Goal: Contribute content: Contribute content

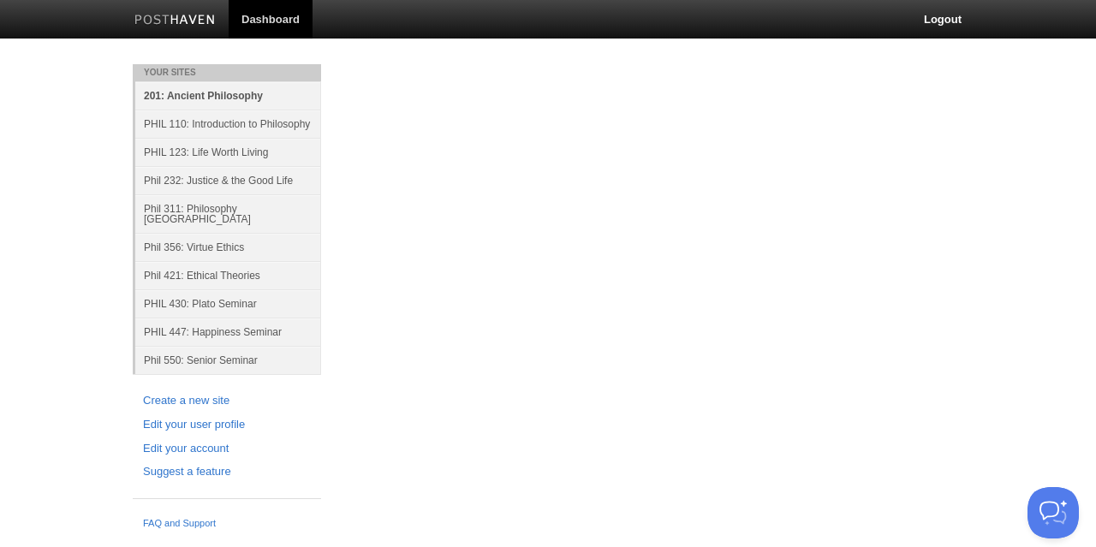
click at [214, 98] on link "201: Ancient Philosophy" at bounding box center [228, 95] width 186 height 28
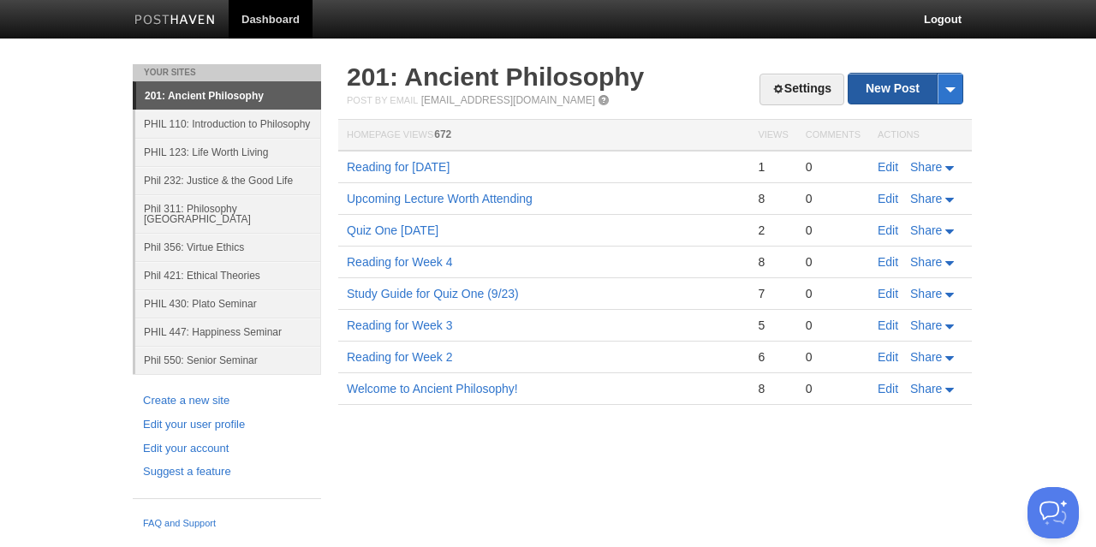
click at [892, 91] on link "New Post" at bounding box center [906, 89] width 114 height 30
click at [907, 90] on link "New Post" at bounding box center [906, 89] width 114 height 30
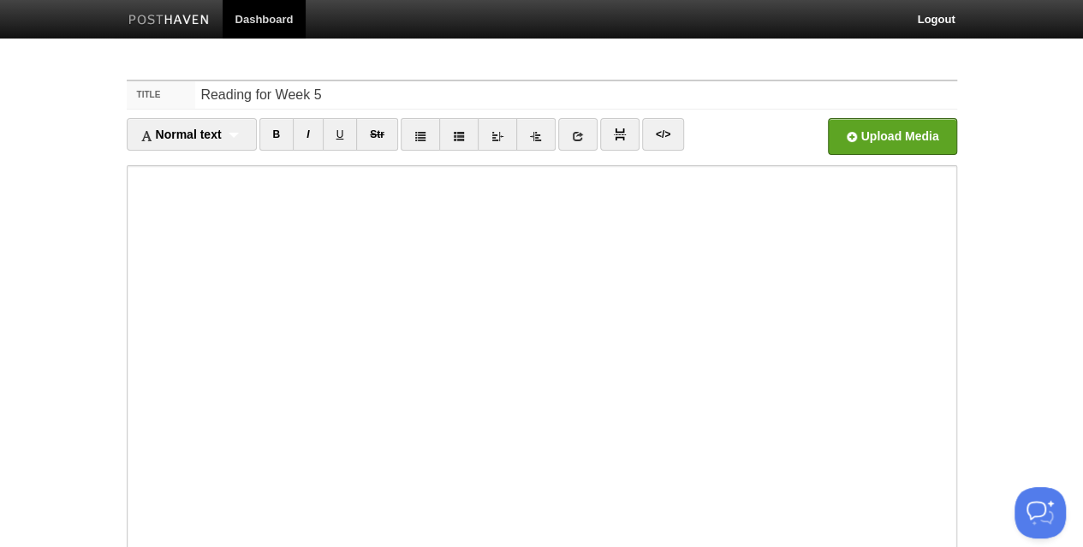
type input "Reading for Week 5"
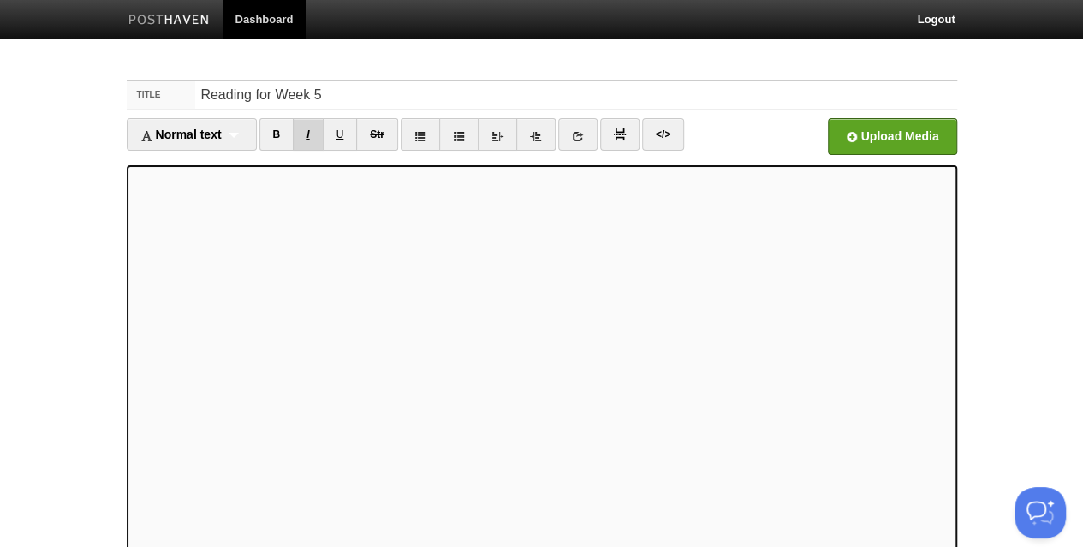
click at [309, 136] on link "I" at bounding box center [308, 134] width 30 height 33
click at [314, 128] on link "I" at bounding box center [308, 134] width 30 height 33
click at [884, 128] on input "file" at bounding box center [375, 141] width 1296 height 87
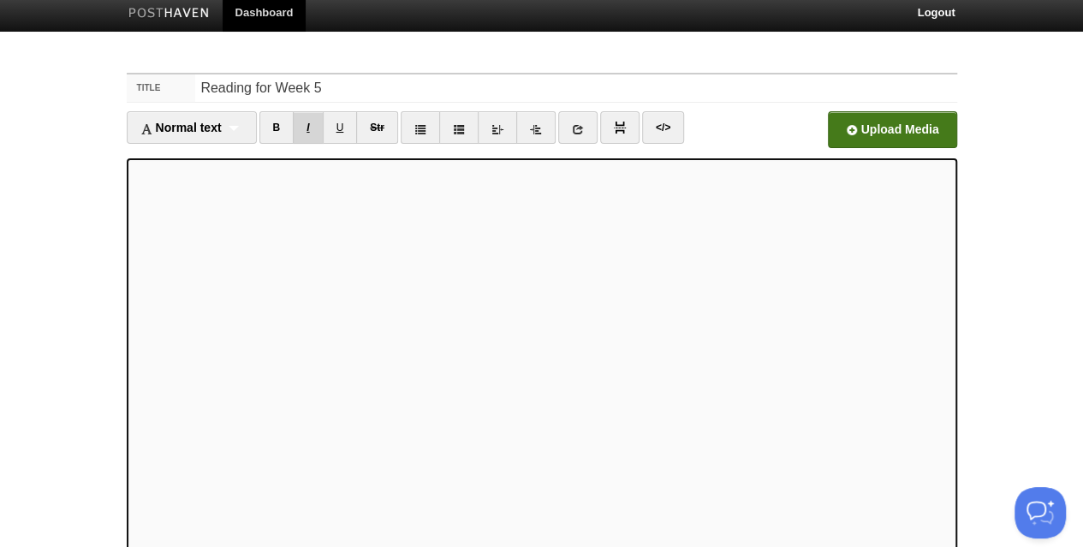
click at [305, 128] on link "I" at bounding box center [308, 127] width 30 height 33
click at [280, 128] on link "B" at bounding box center [276, 127] width 35 height 33
click at [277, 128] on link "B" at bounding box center [276, 127] width 35 height 33
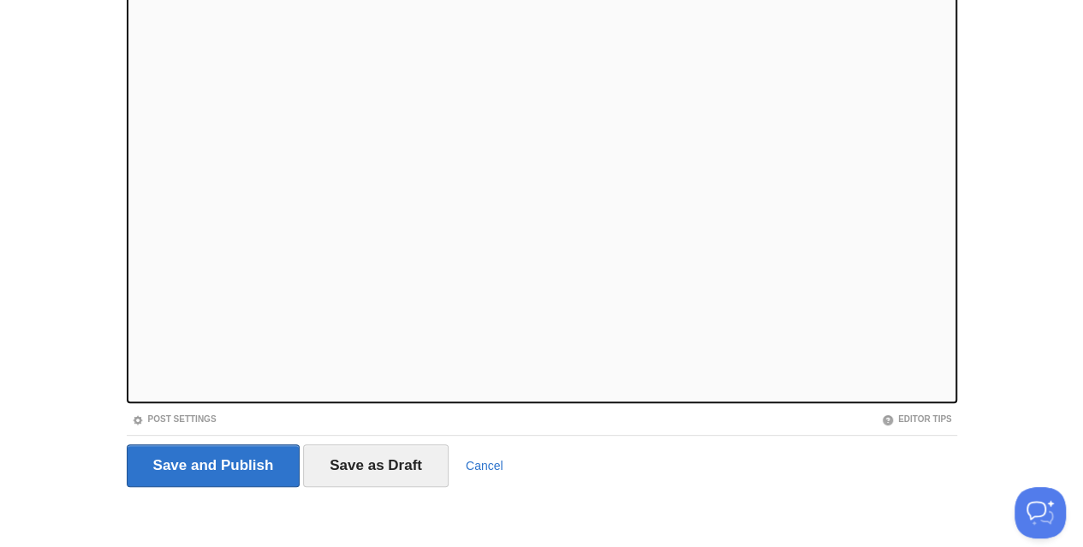
scroll to position [175, 0]
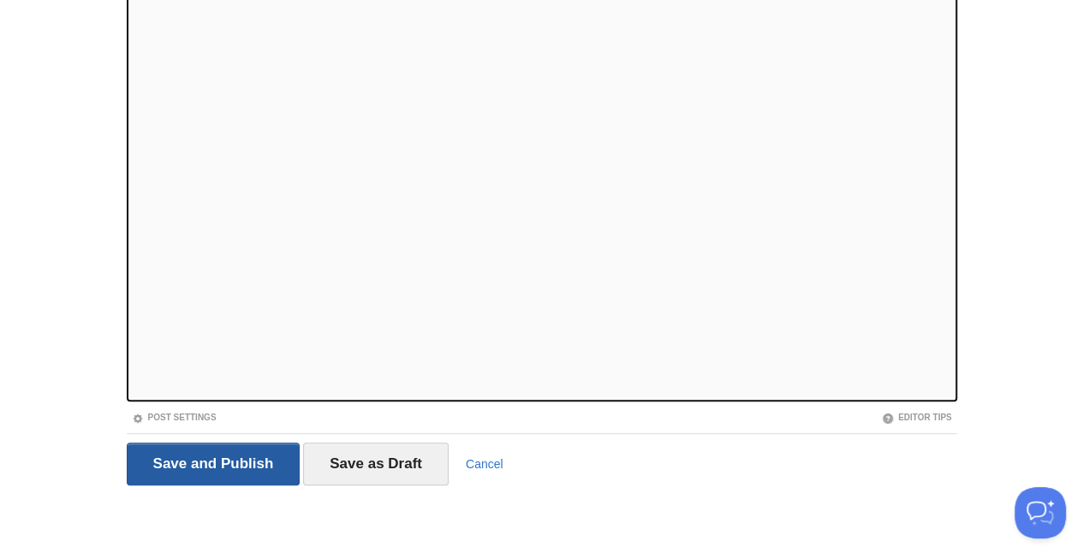
click at [235, 455] on input "Save and Publish" at bounding box center [214, 464] width 174 height 43
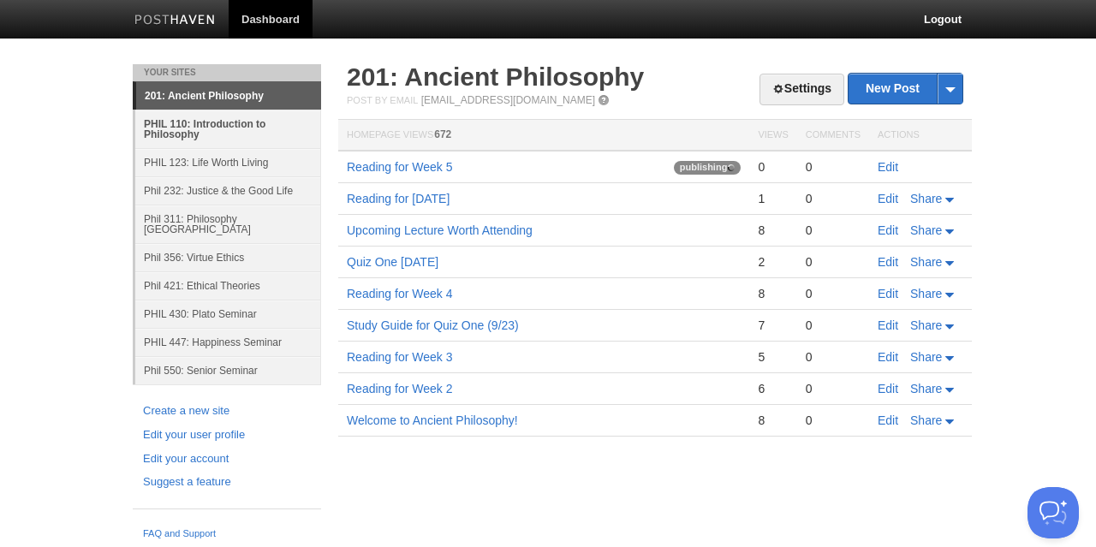
click at [216, 122] on link "PHIL 110: Introduction to Philosophy" at bounding box center [228, 129] width 186 height 39
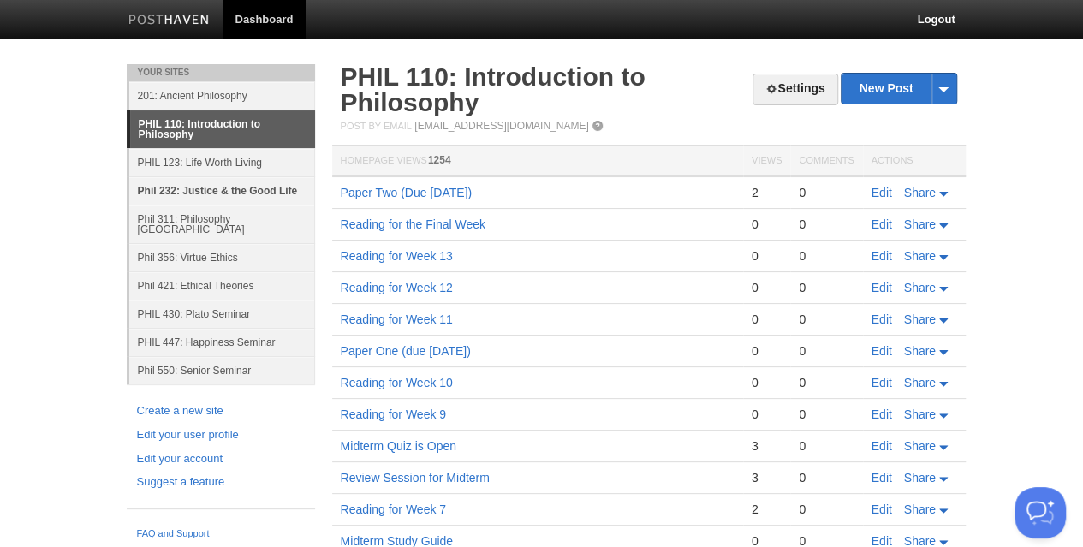
click at [198, 194] on link "Phil 232: Justice & the Good Life" at bounding box center [222, 190] width 186 height 28
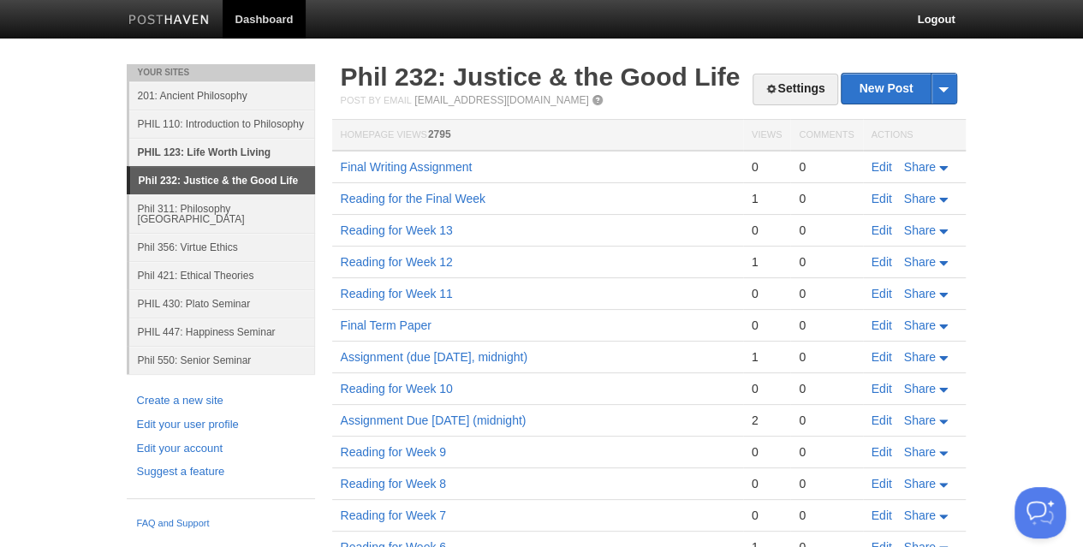
click at [224, 150] on link "PHIL 123: Life Worth Living" at bounding box center [222, 152] width 186 height 28
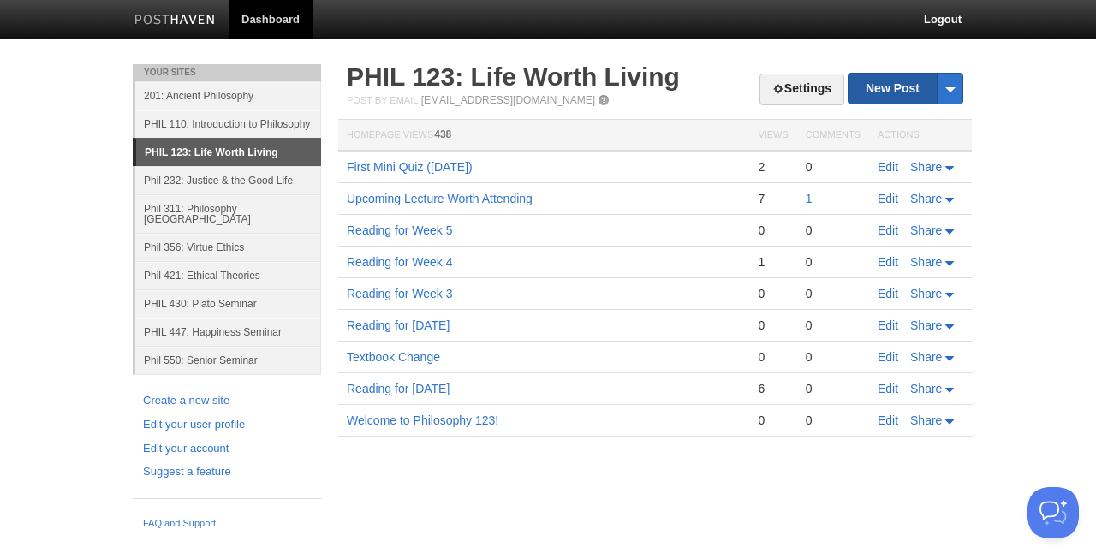
click at [901, 85] on link "New Post" at bounding box center [906, 89] width 114 height 30
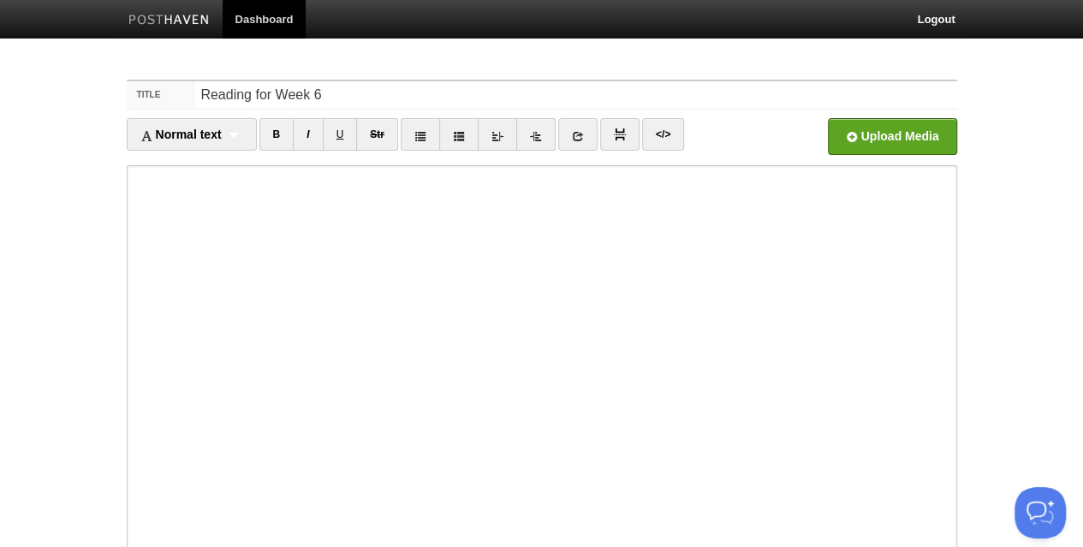
type input "Reading for Week 6"
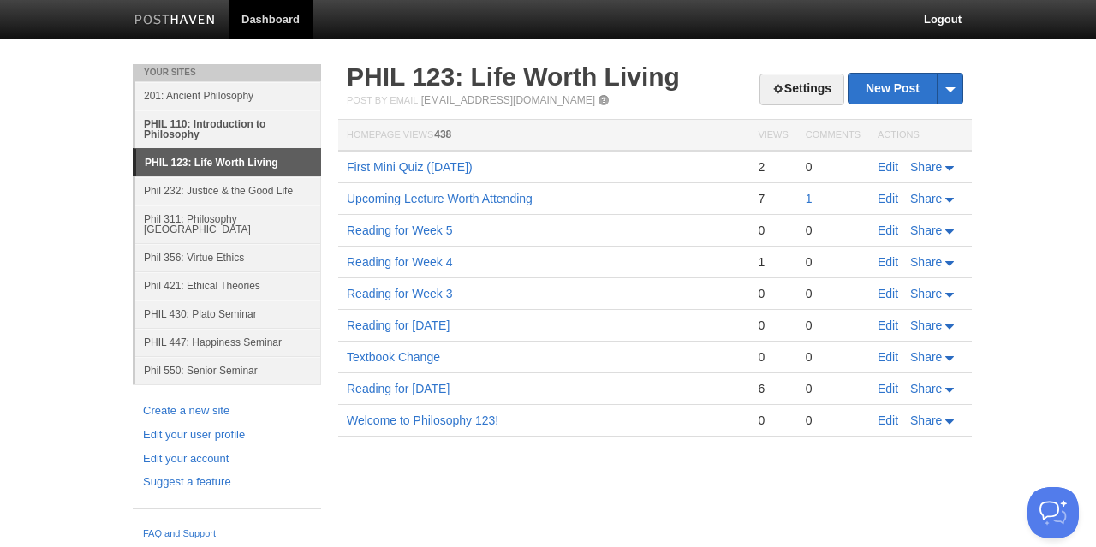
click at [204, 122] on link "PHIL 110: Introduction to Philosophy" at bounding box center [228, 129] width 186 height 39
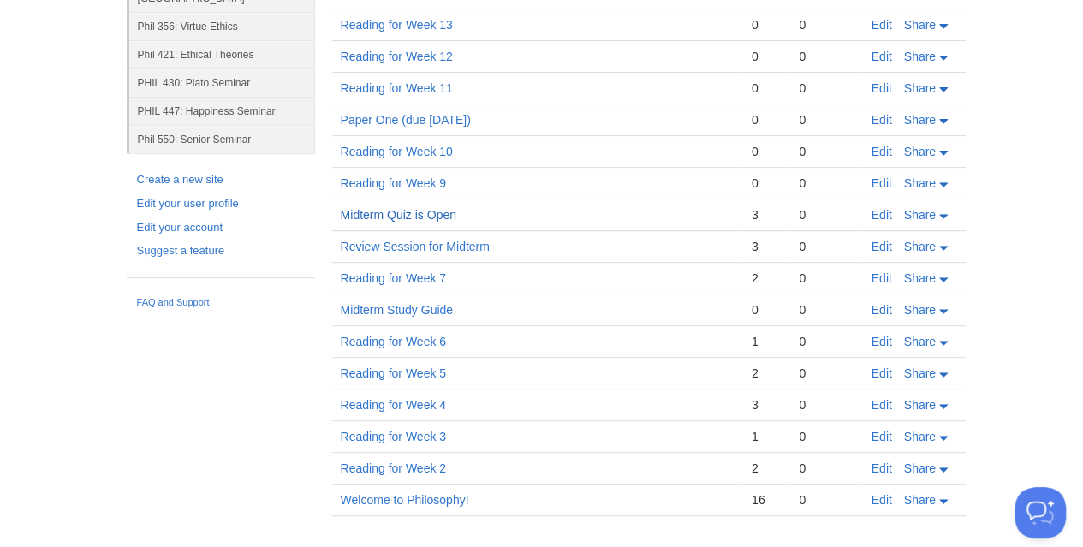
scroll to position [245, 0]
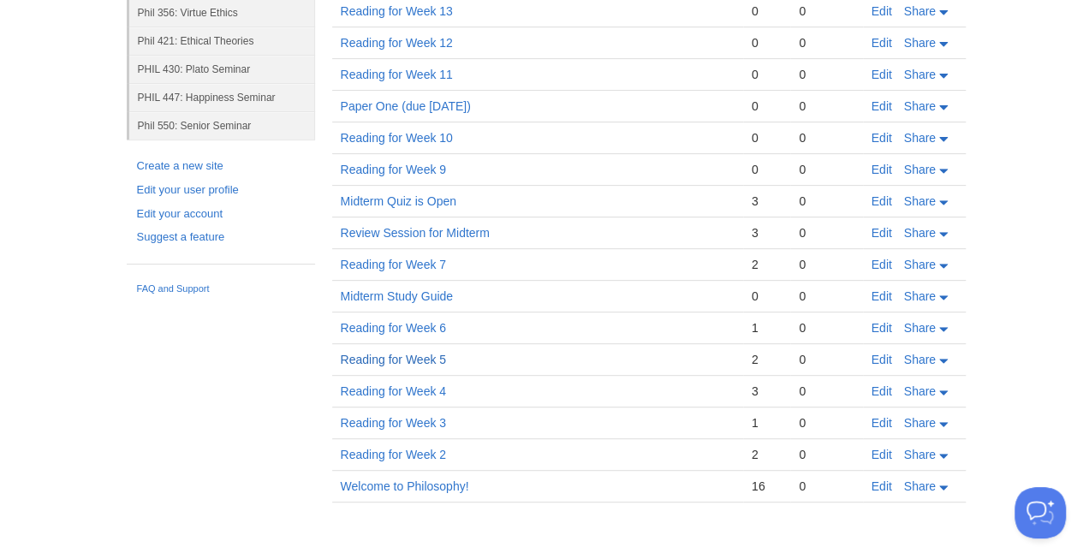
click at [411, 357] on link "Reading for Week 5" at bounding box center [393, 360] width 105 height 14
click at [440, 321] on link "Reading for Week 6" at bounding box center [393, 328] width 105 height 14
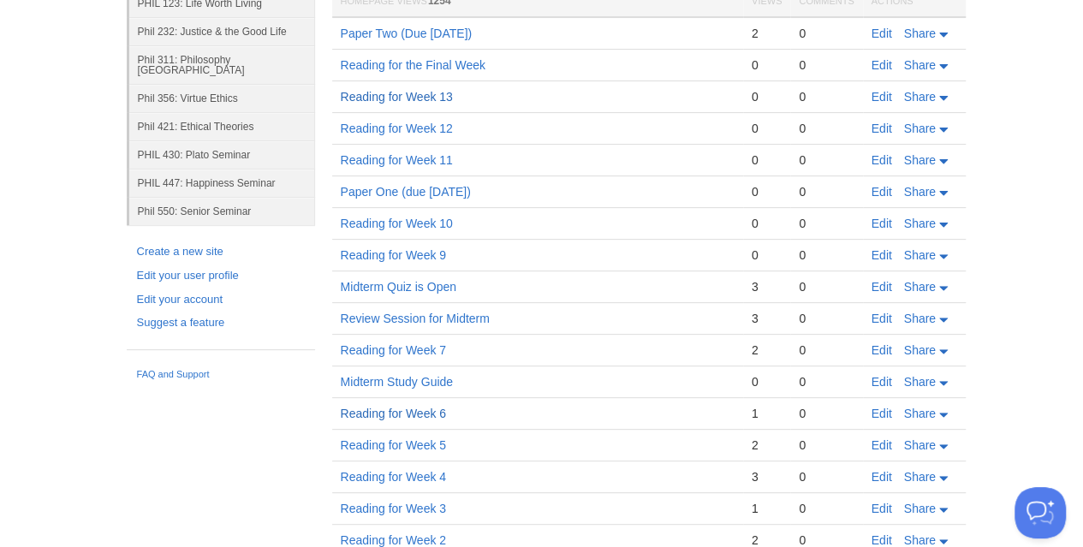
scroll to position [0, 0]
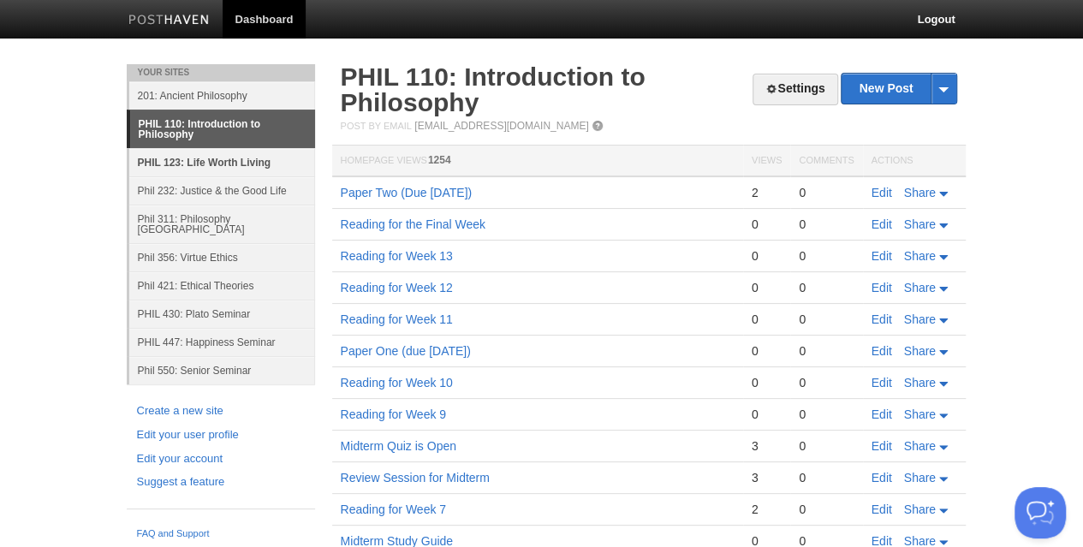
click at [202, 161] on link "PHIL 123: Life Worth Living" at bounding box center [222, 162] width 186 height 28
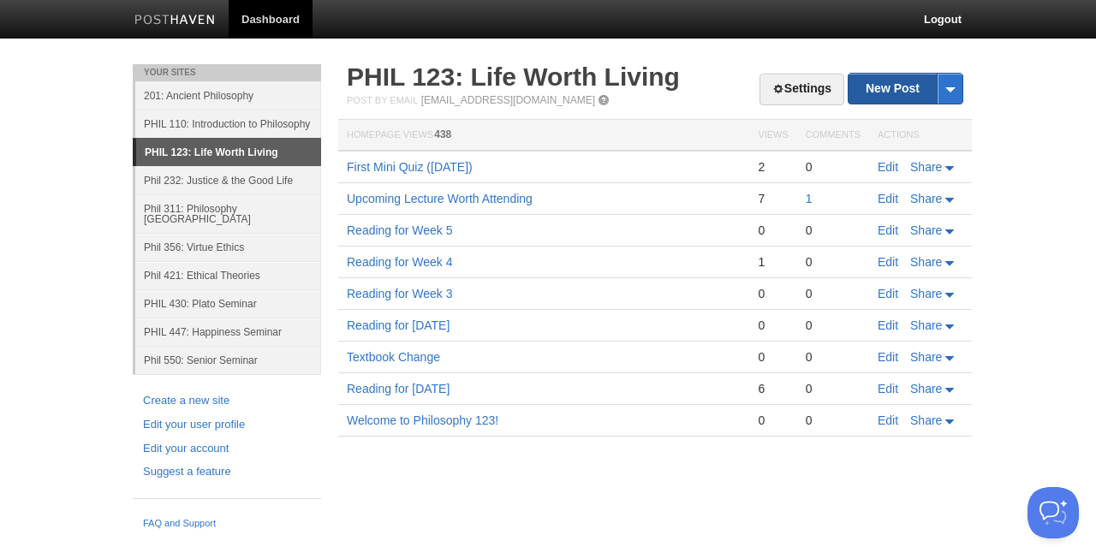
click at [880, 83] on link "New Post" at bounding box center [906, 89] width 114 height 30
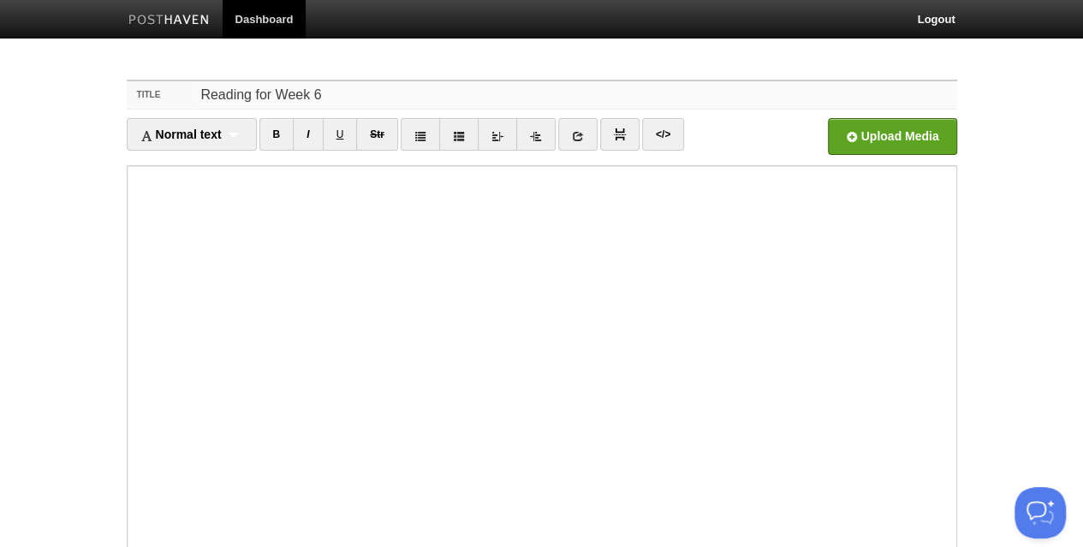
type input "Reading for Week 6"
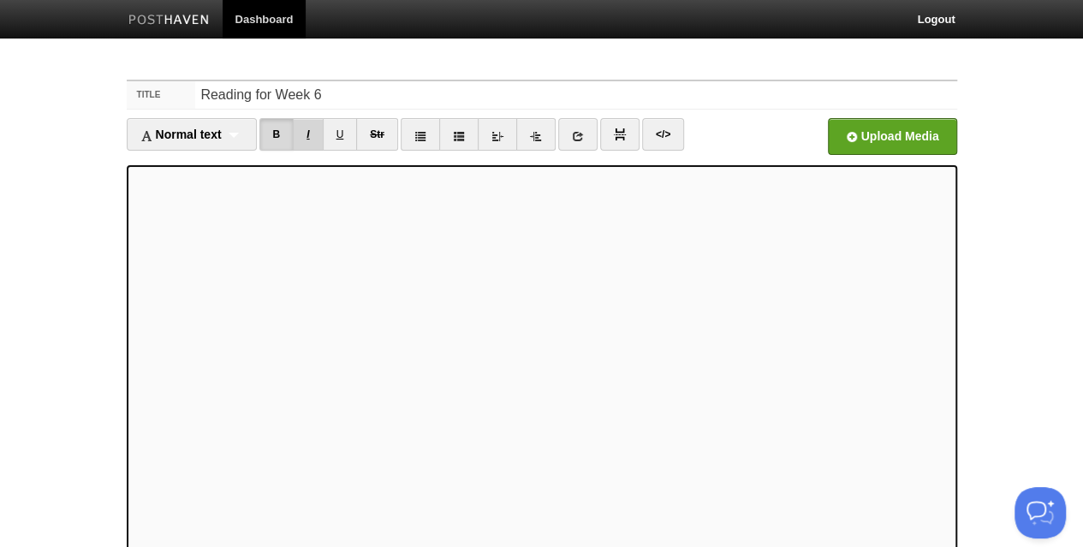
click at [313, 121] on link "I" at bounding box center [308, 134] width 30 height 33
click at [313, 131] on link "I" at bounding box center [308, 134] width 30 height 33
click at [880, 132] on input "file" at bounding box center [375, 141] width 1296 height 87
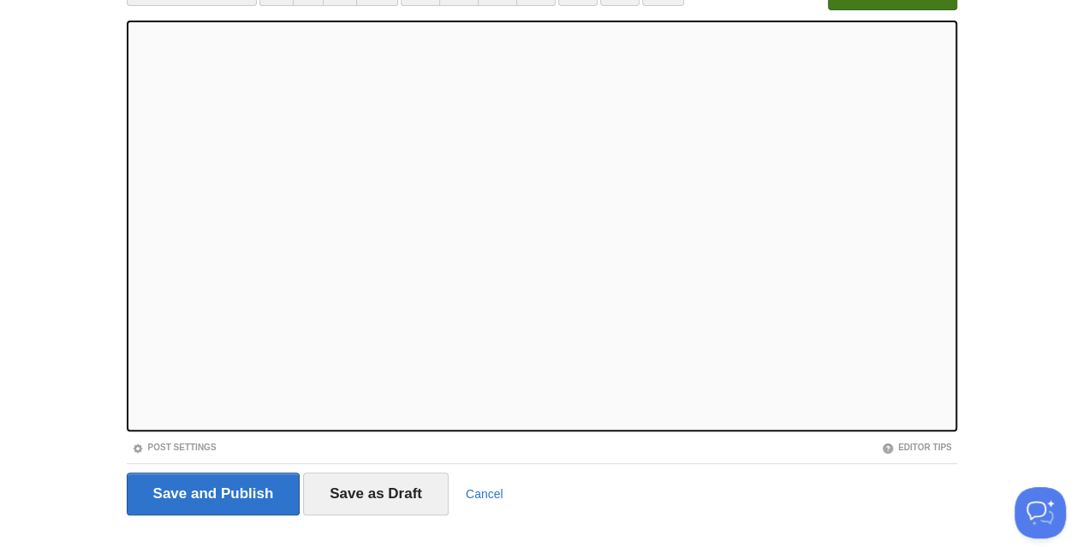
scroll to position [164, 0]
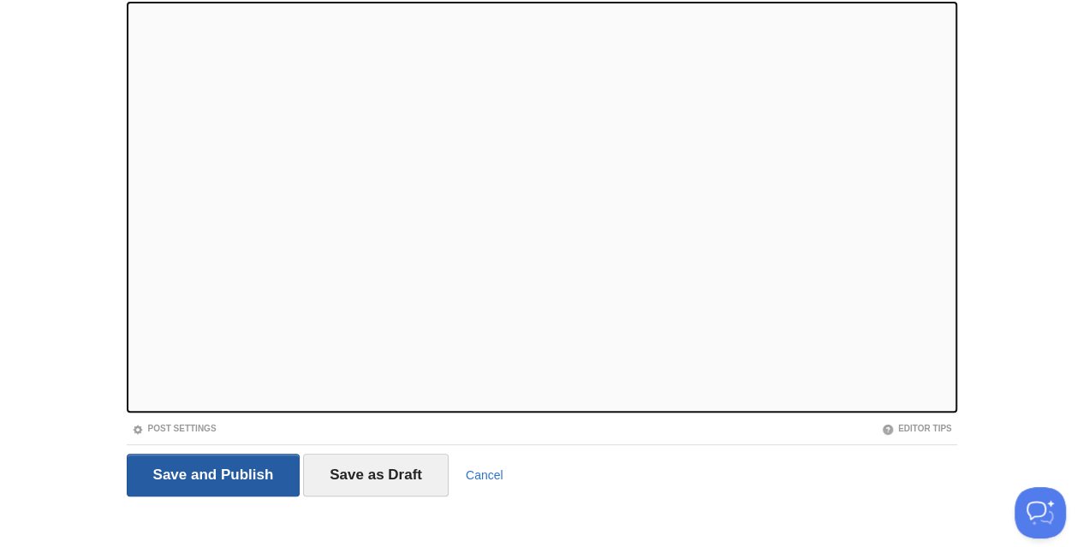
drag, startPoint x: 197, startPoint y: 479, endPoint x: 31, endPoint y: 478, distance: 166.1
click at [47, 478] on body "Dashboard Logout Post created × Your Sites 201: Ancient Philosophy PHIL 110: In…" at bounding box center [541, 198] width 1083 height 724
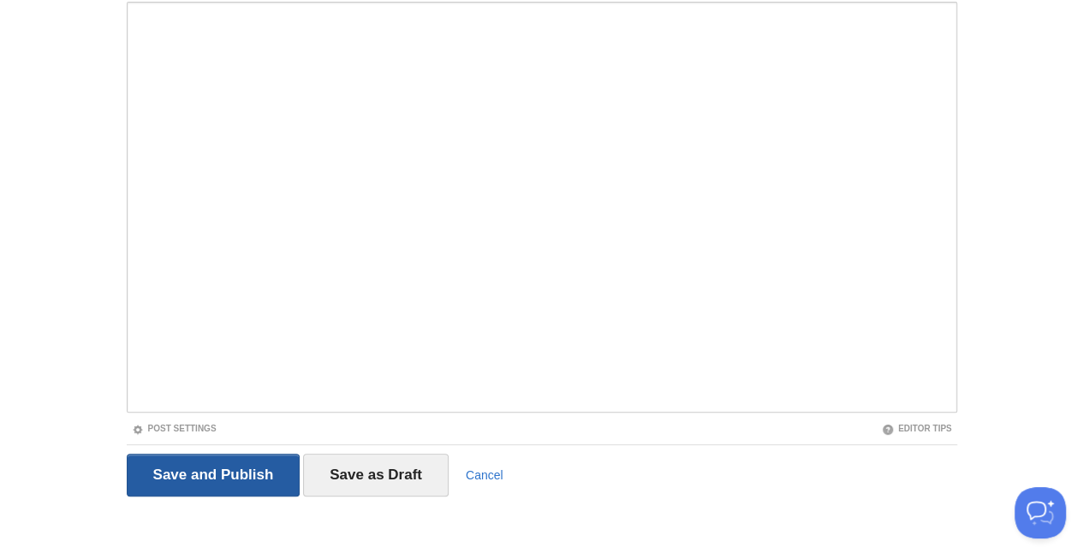
click at [184, 484] on input "Save and Publish" at bounding box center [214, 475] width 174 height 43
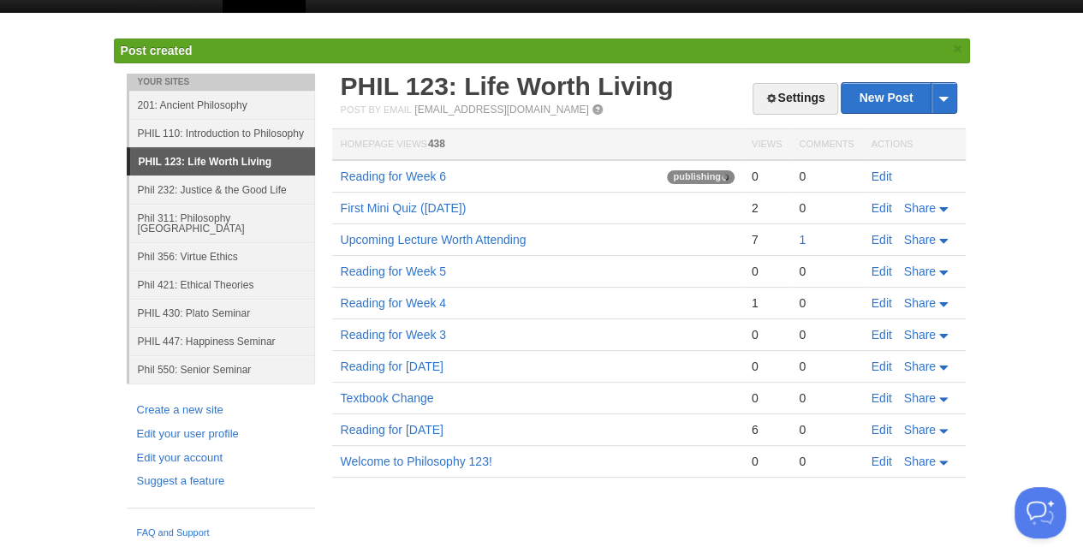
scroll to position [10, 0]
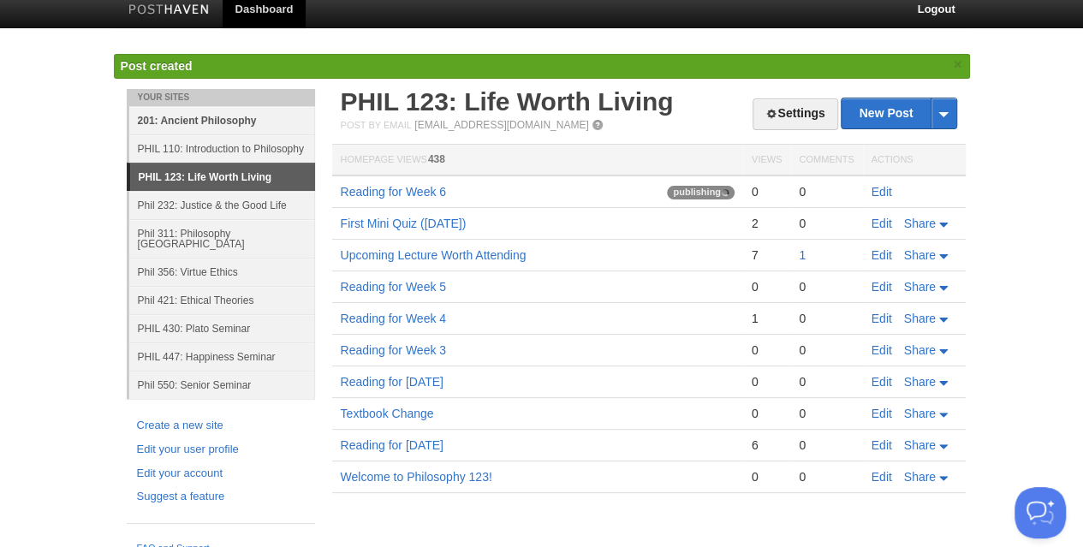
click at [188, 117] on link "201: Ancient Philosophy" at bounding box center [222, 120] width 186 height 28
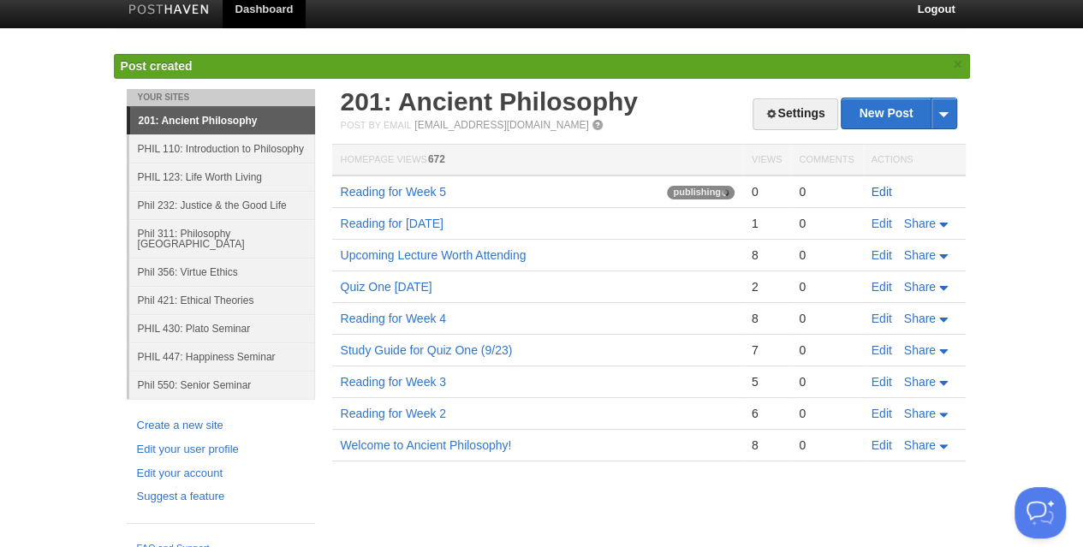
click at [879, 191] on link "Edit" at bounding box center [882, 192] width 21 height 14
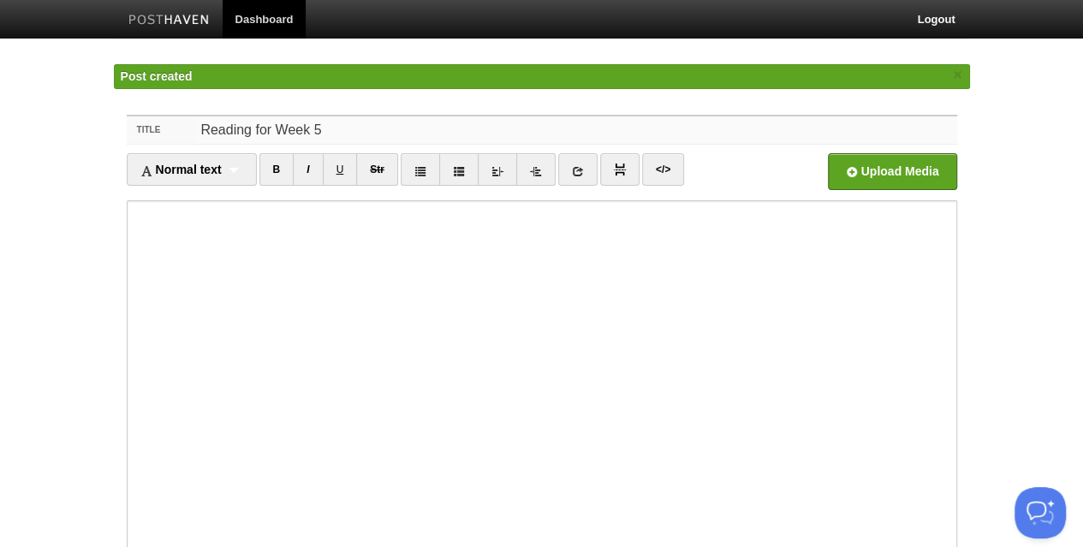
click at [322, 129] on input "Reading for Week 5" at bounding box center [575, 129] width 761 height 27
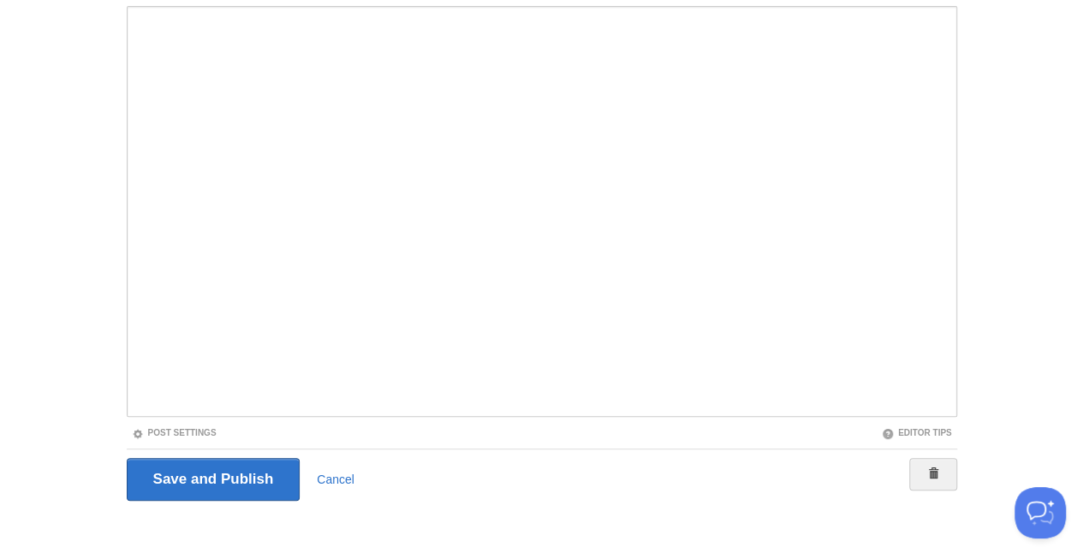
scroll to position [171, 0]
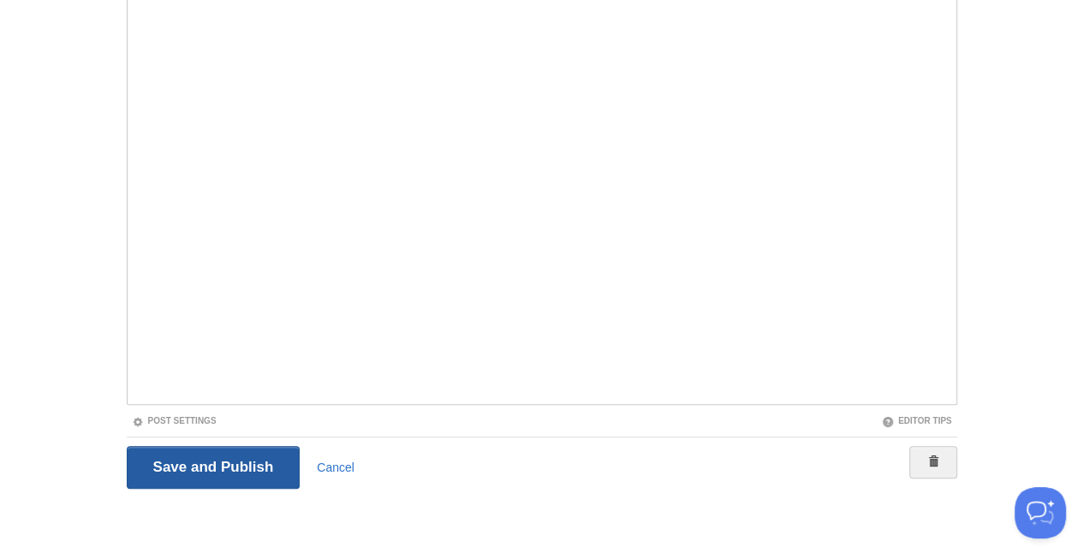
type input "Reading for Week 6"
click at [211, 463] on input "Save and Publish" at bounding box center [214, 467] width 174 height 43
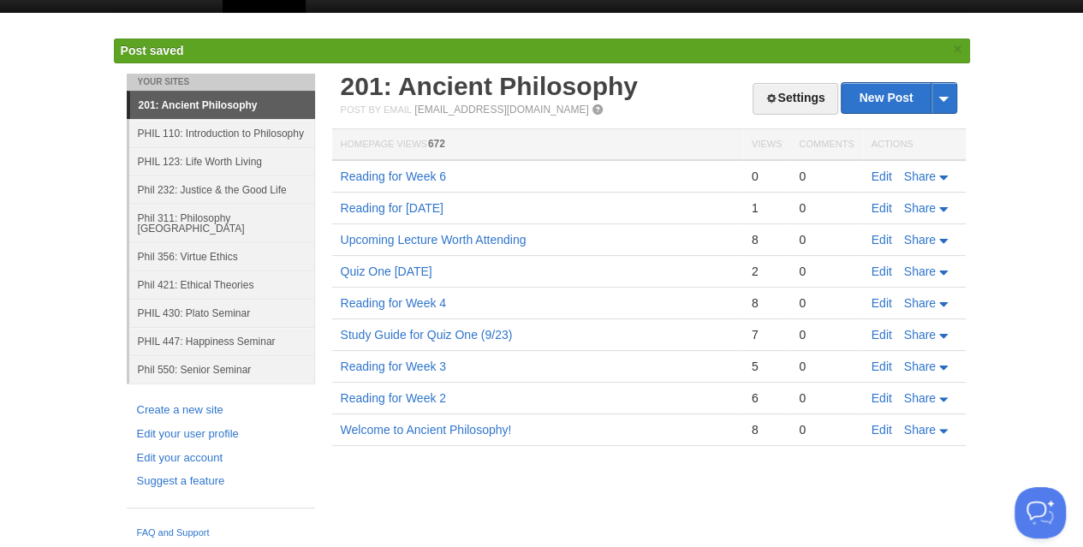
scroll to position [10, 0]
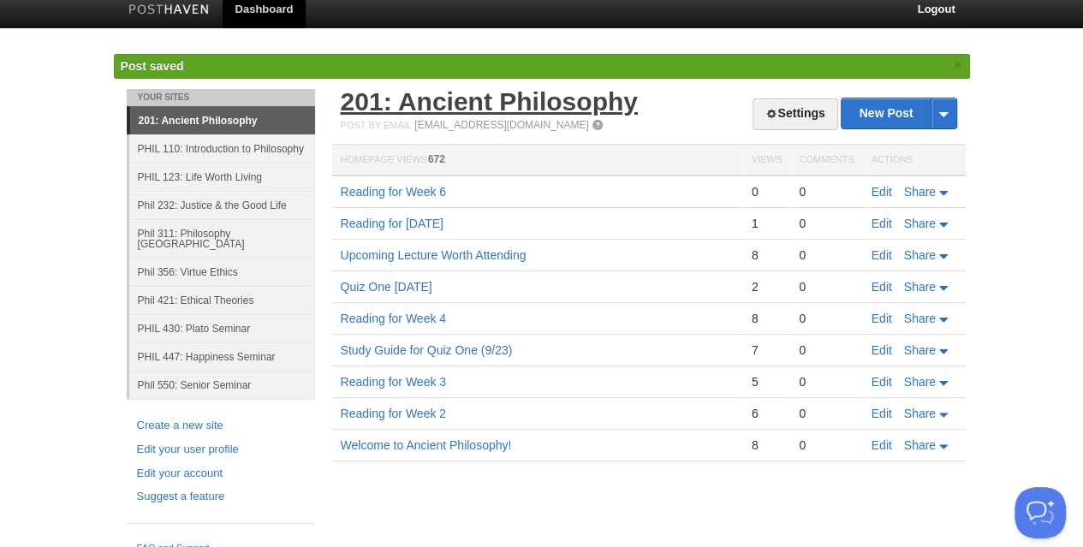
click at [416, 101] on link "201: Ancient Philosophy" at bounding box center [489, 101] width 297 height 28
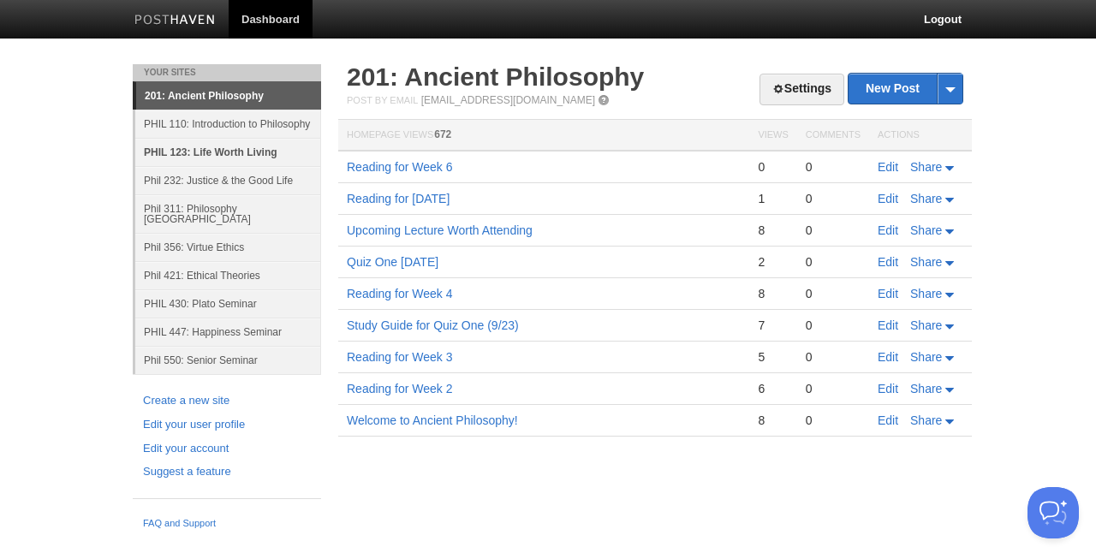
click at [219, 150] on link "PHIL 123: Life Worth Living" at bounding box center [228, 152] width 186 height 28
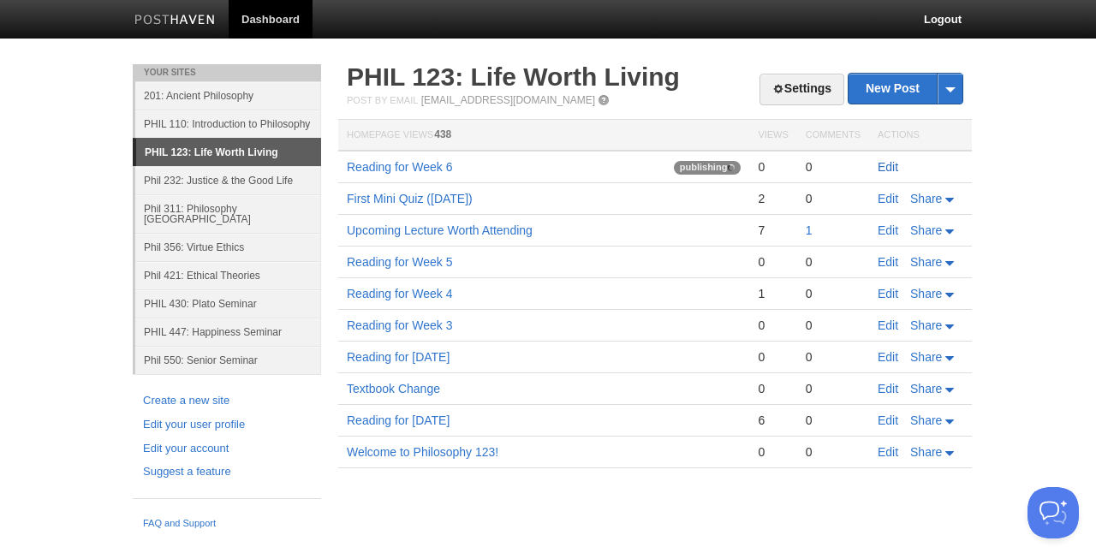
click at [880, 167] on link "Edit" at bounding box center [888, 167] width 21 height 14
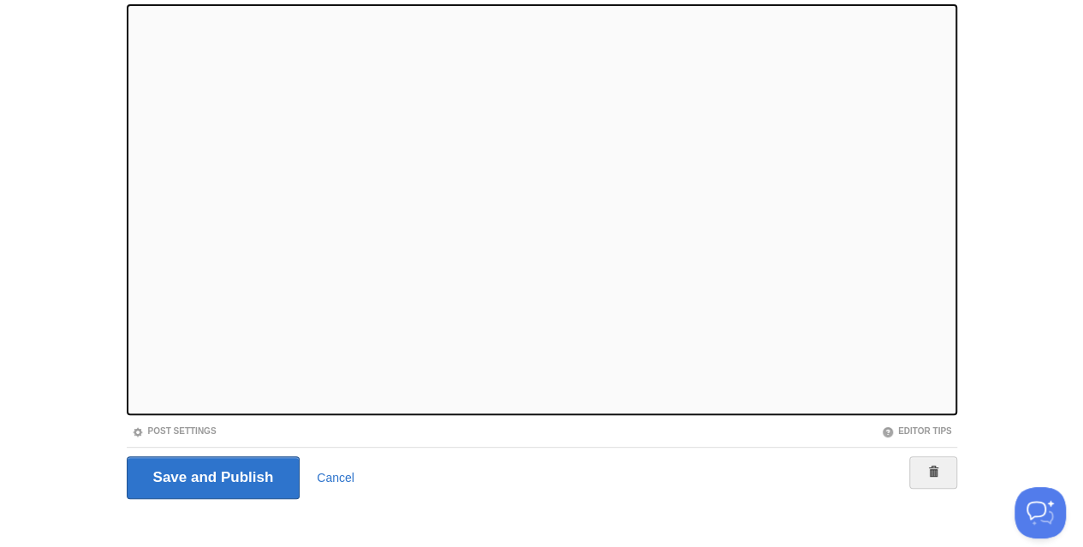
scroll to position [164, 0]
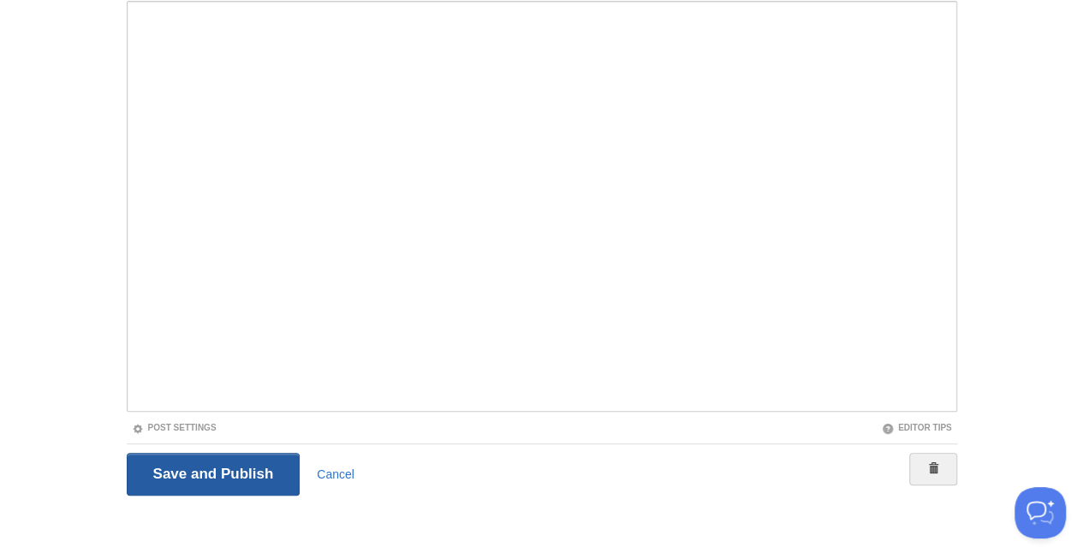
click at [242, 466] on input "Save and Publish" at bounding box center [214, 474] width 174 height 43
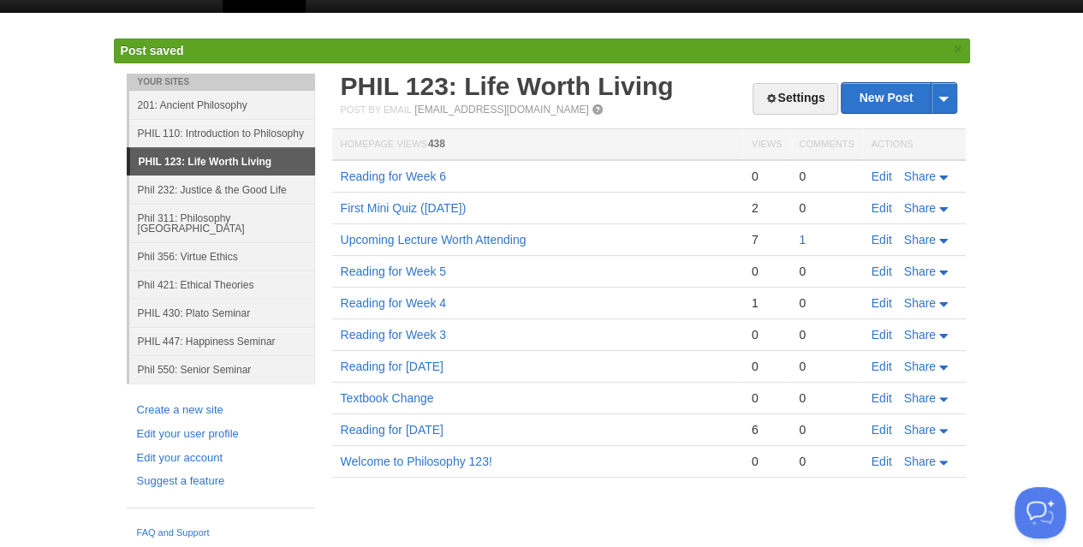
scroll to position [10, 0]
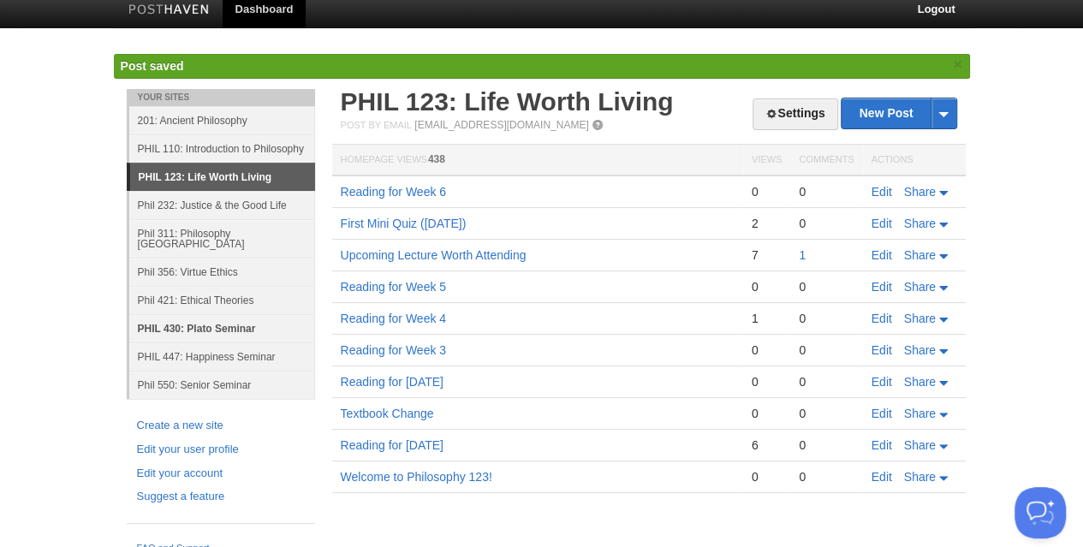
click at [206, 316] on link "PHIL 430: Plato Seminar" at bounding box center [222, 328] width 186 height 28
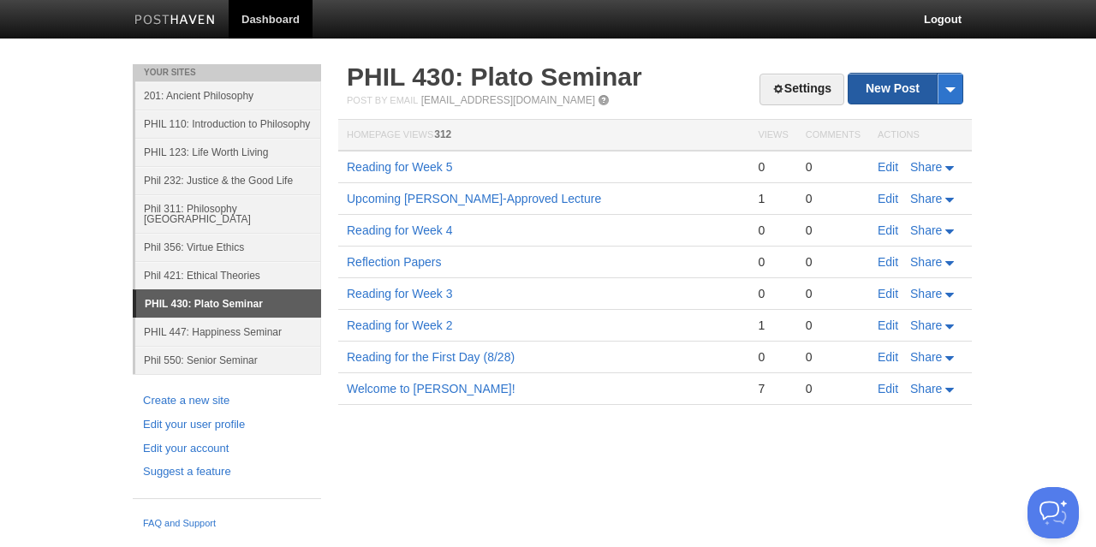
click at [888, 96] on link "New Post" at bounding box center [906, 89] width 114 height 30
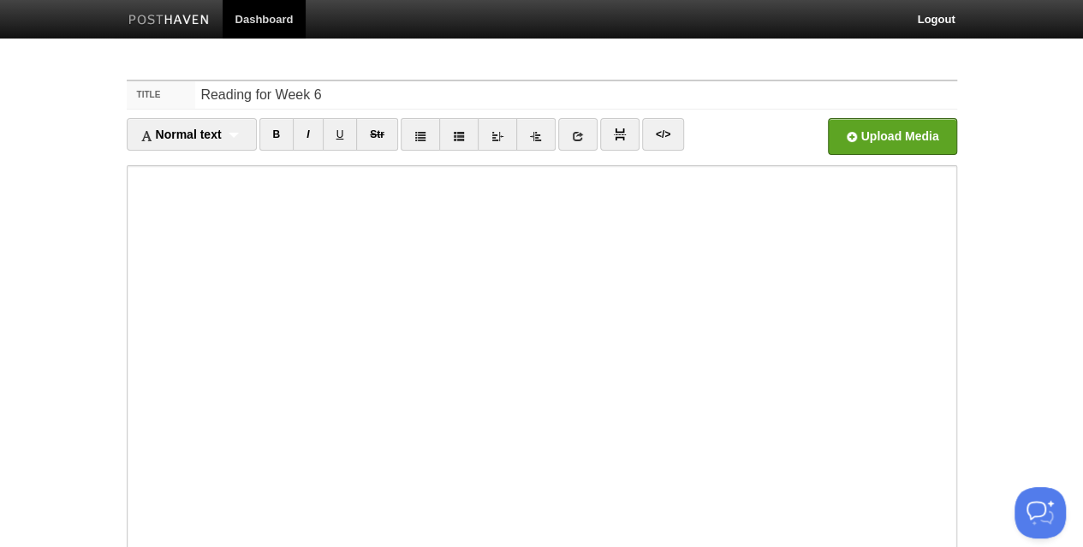
type input "Reading for Week 6"
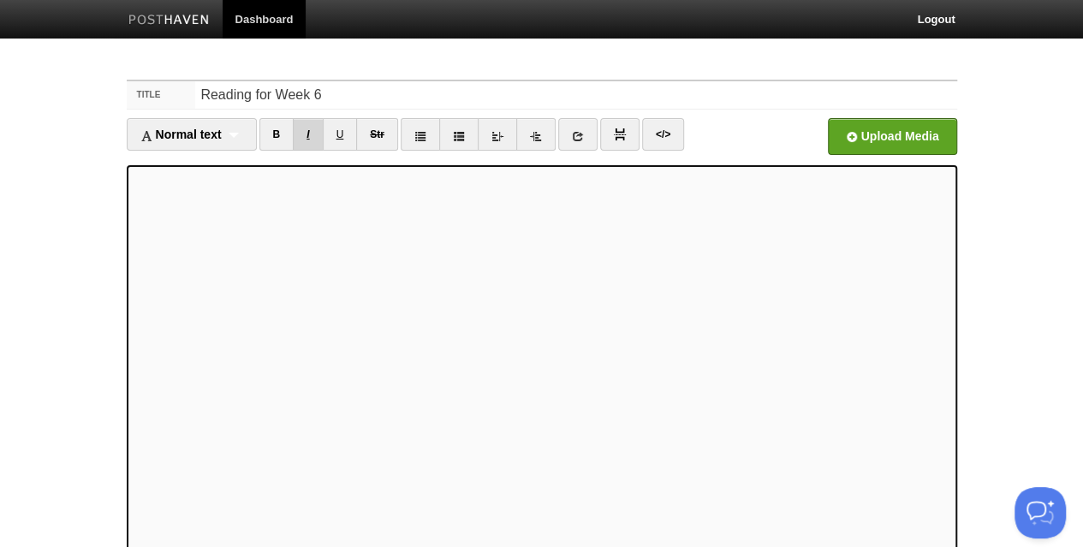
click at [318, 128] on link "I" at bounding box center [308, 134] width 30 height 33
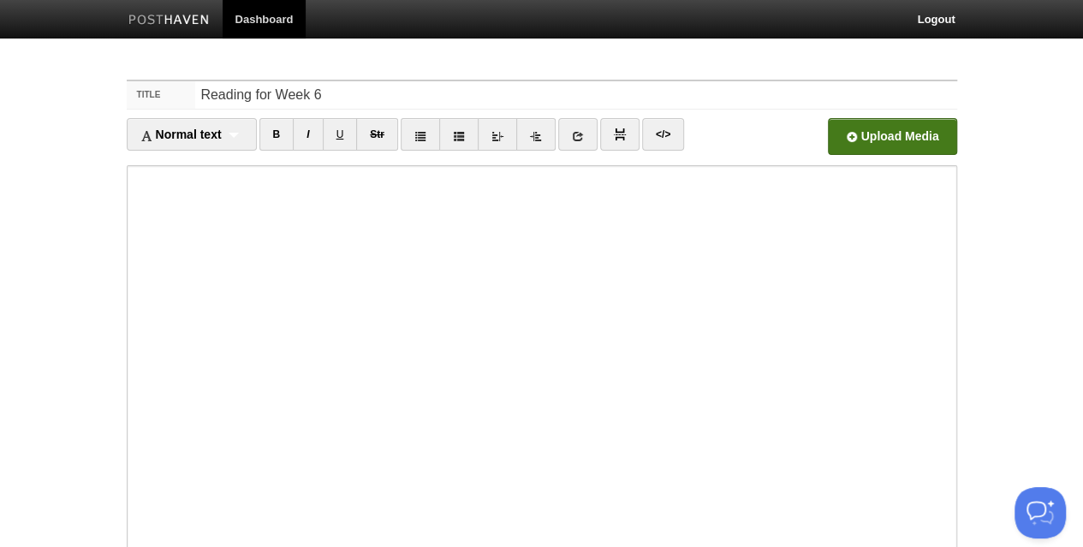
click at [896, 133] on input "file" at bounding box center [375, 141] width 1296 height 87
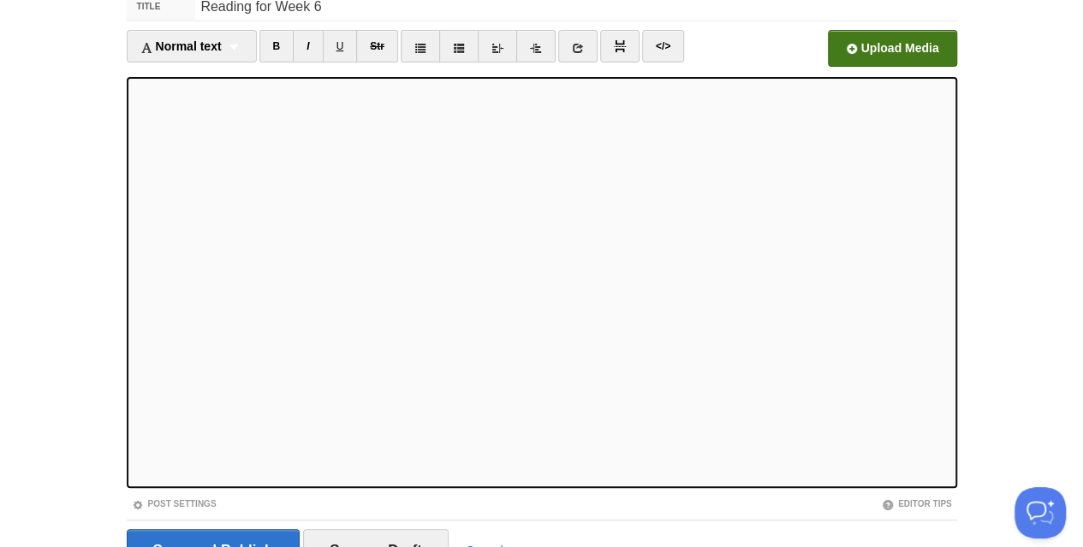
scroll to position [98, 0]
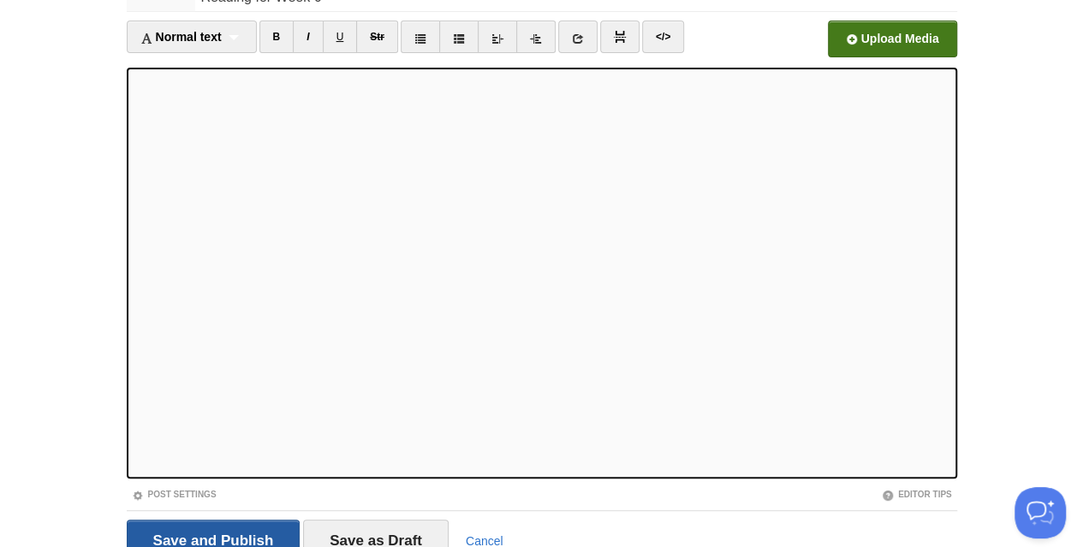
click at [194, 530] on input "Save and Publish" at bounding box center [214, 541] width 174 height 43
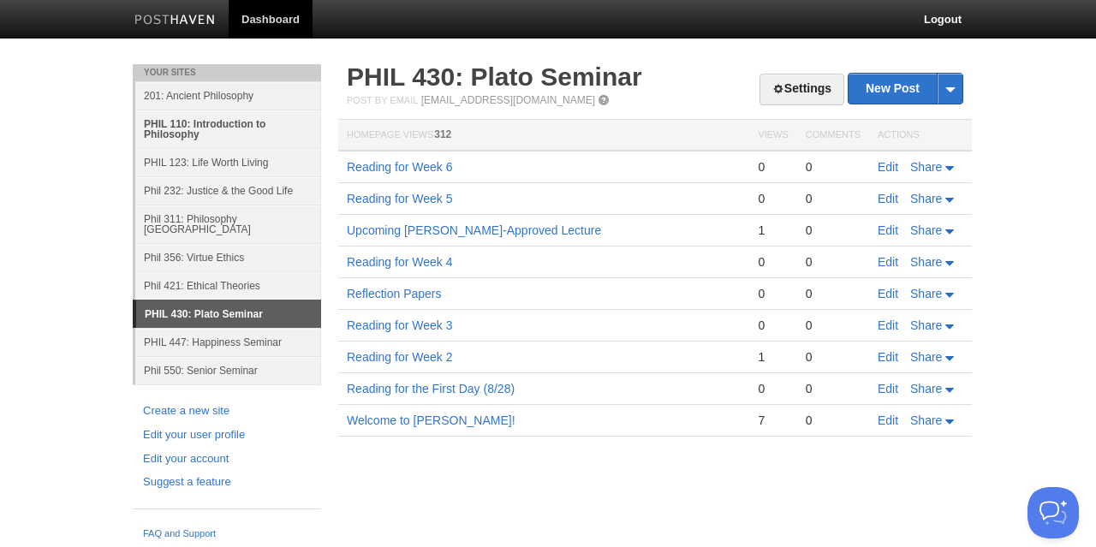
click at [220, 121] on link "PHIL 110: Introduction to Philosophy" at bounding box center [228, 129] width 186 height 39
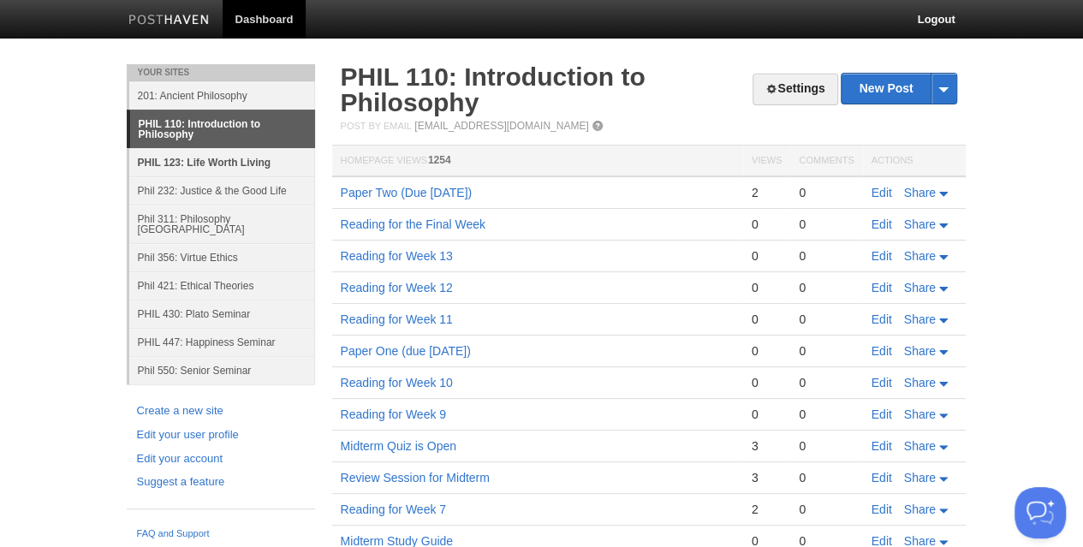
click at [185, 152] on link "PHIL 123: Life Worth Living" at bounding box center [222, 162] width 186 height 28
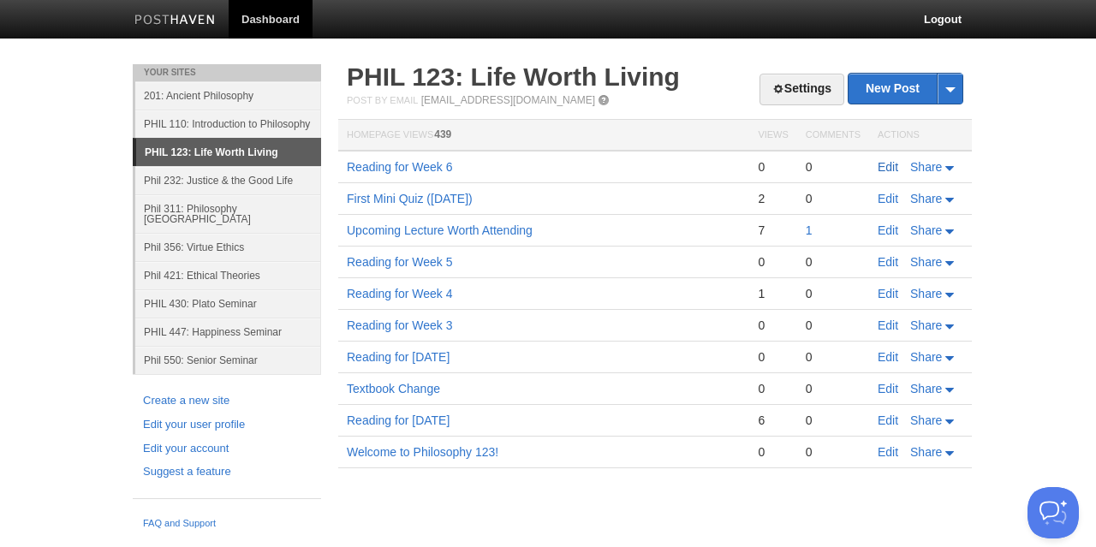
click at [889, 164] on link "Edit" at bounding box center [888, 167] width 21 height 14
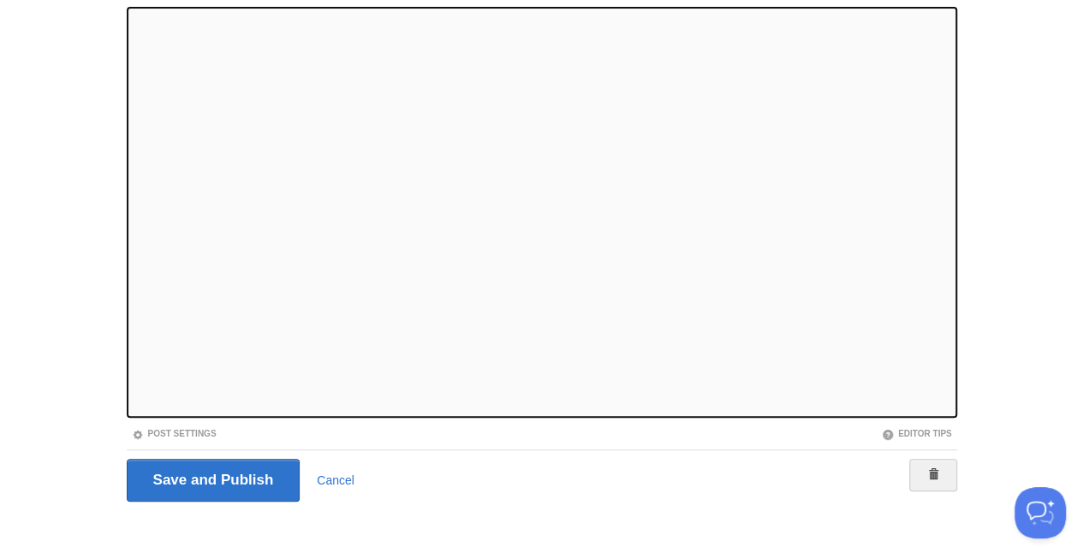
scroll to position [170, 0]
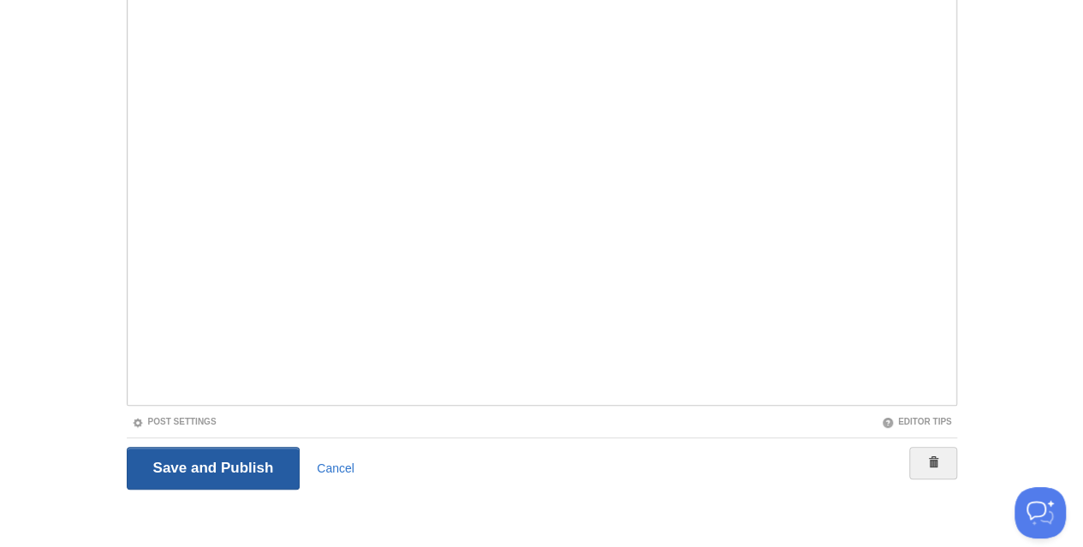
click at [166, 465] on input "Save and Publish" at bounding box center [214, 468] width 174 height 43
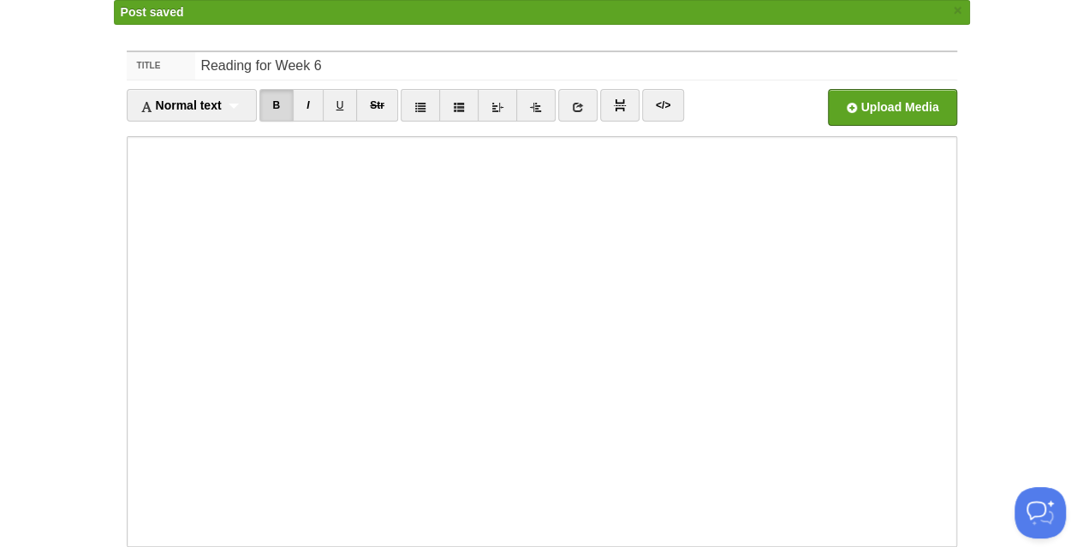
scroll to position [10, 0]
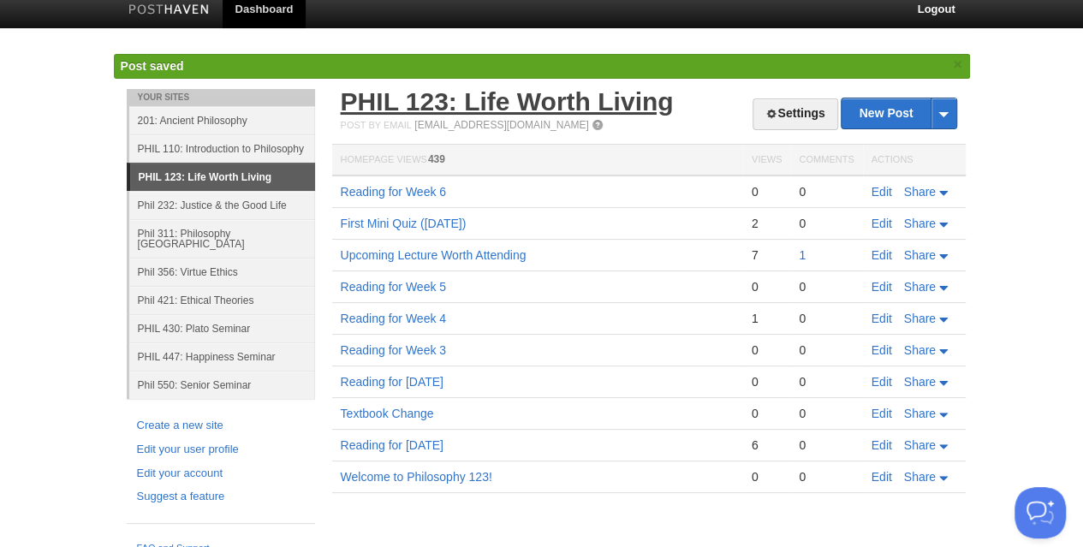
click at [414, 104] on link "PHIL 123: Life Worth Living" at bounding box center [507, 101] width 333 height 28
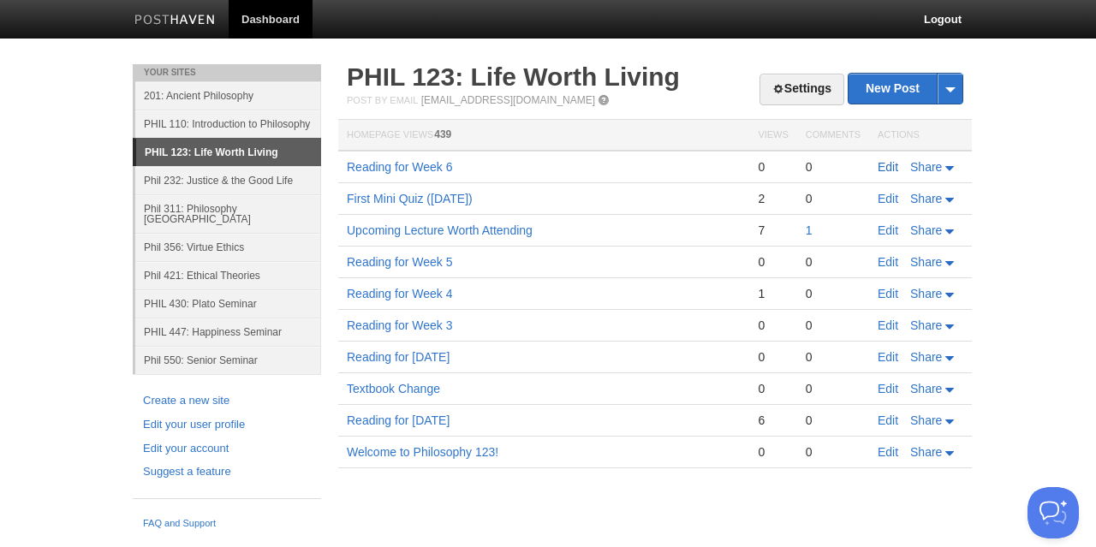
drag, startPoint x: 885, startPoint y: 164, endPoint x: 791, endPoint y: 190, distance: 97.9
click at [885, 164] on link "Edit" at bounding box center [888, 167] width 21 height 14
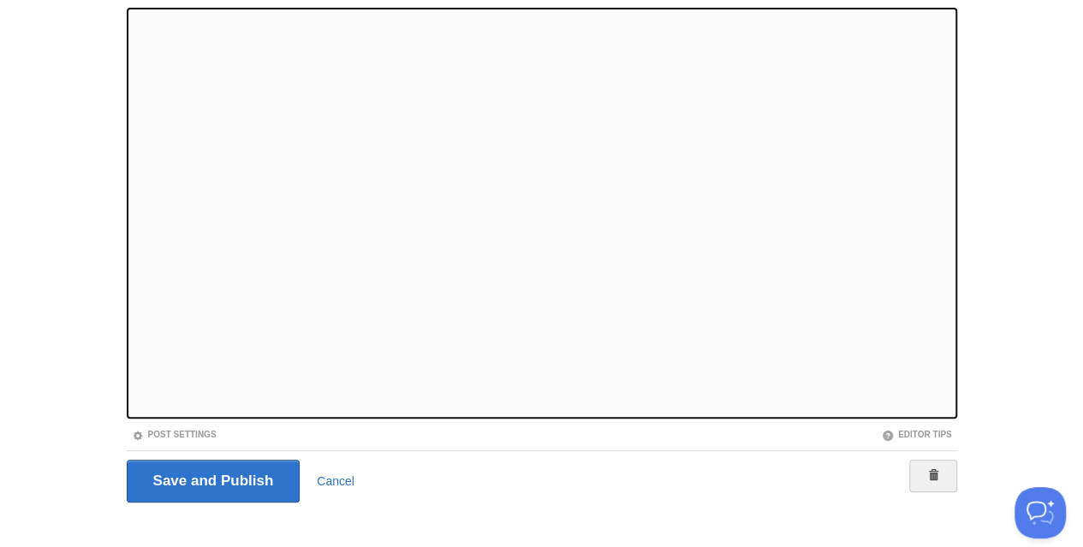
scroll to position [175, 0]
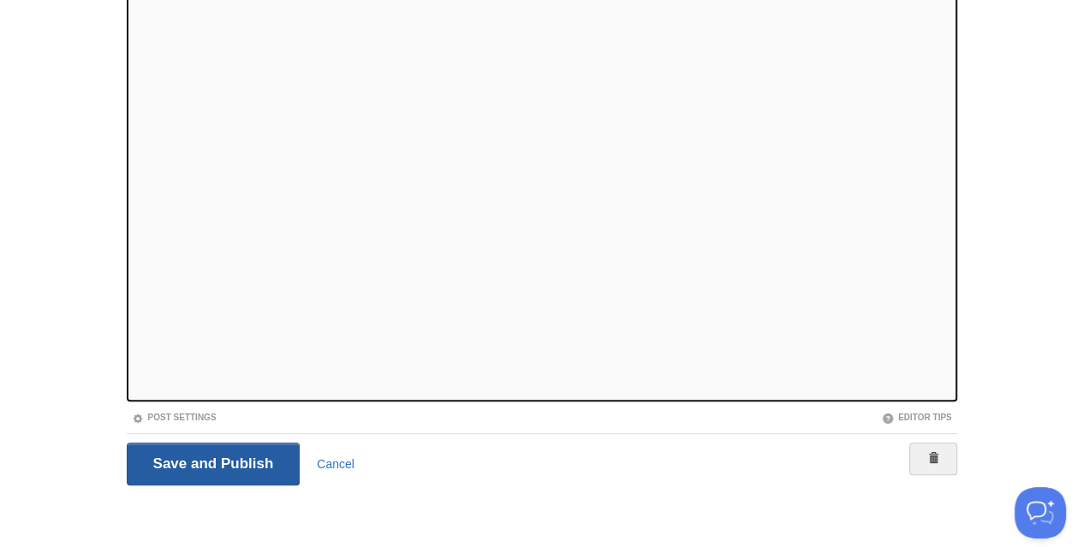
click at [192, 446] on input "Save and Publish" at bounding box center [214, 464] width 174 height 43
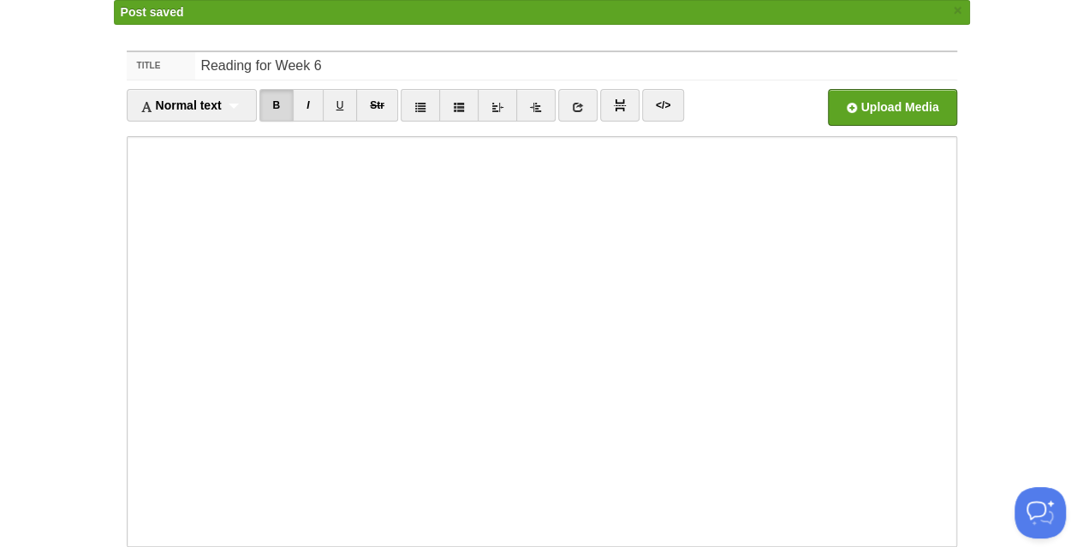
scroll to position [10, 0]
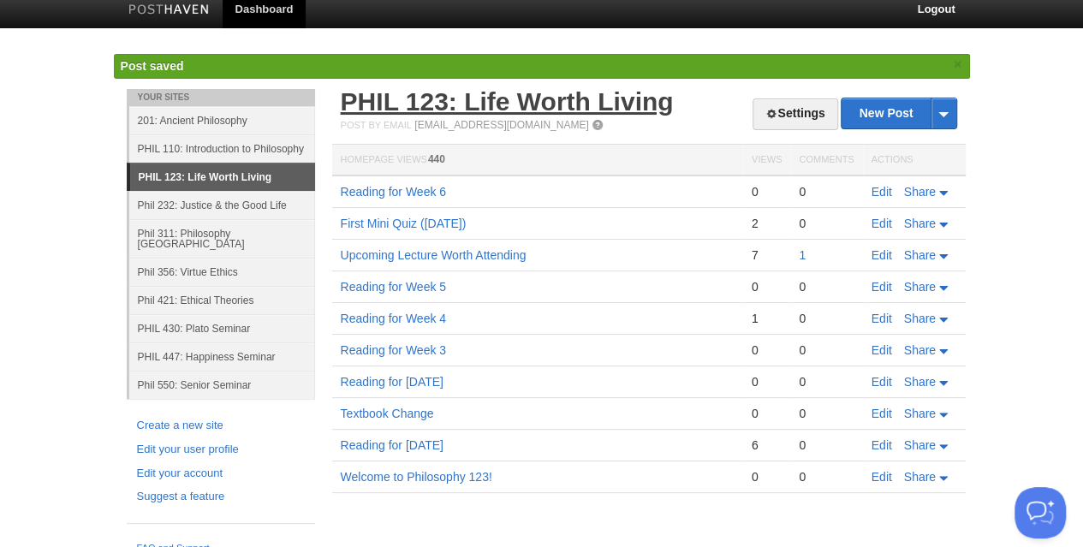
click at [407, 97] on link "PHIL 123: Life Worth Living" at bounding box center [507, 101] width 333 height 28
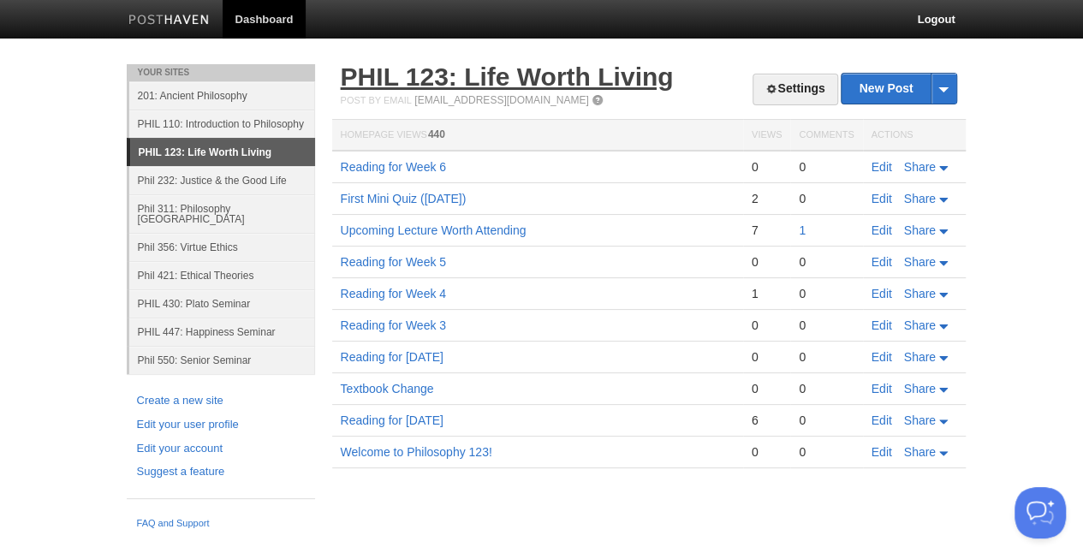
scroll to position [0, 0]
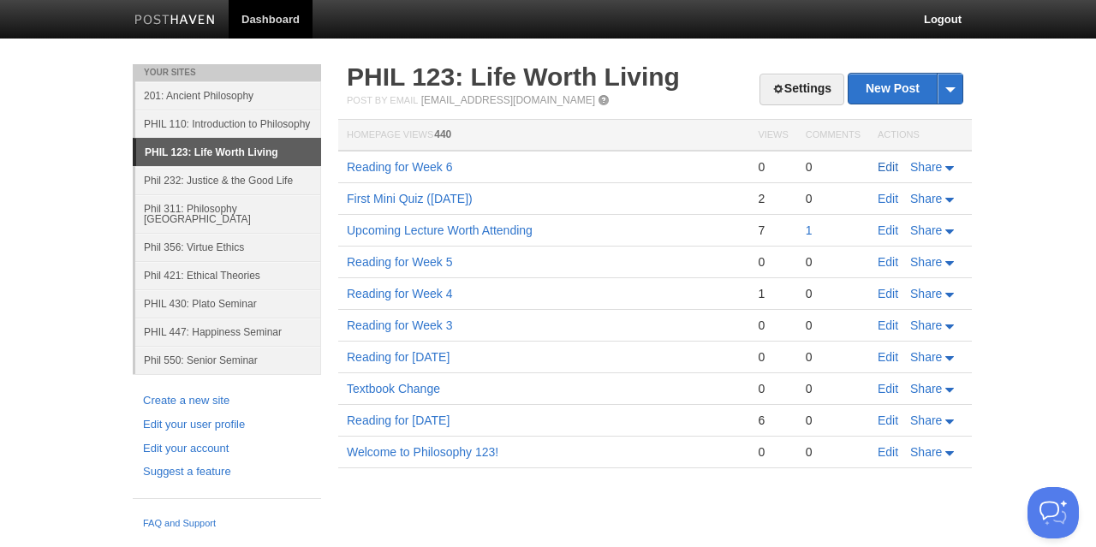
click at [892, 170] on link "Edit" at bounding box center [888, 167] width 21 height 14
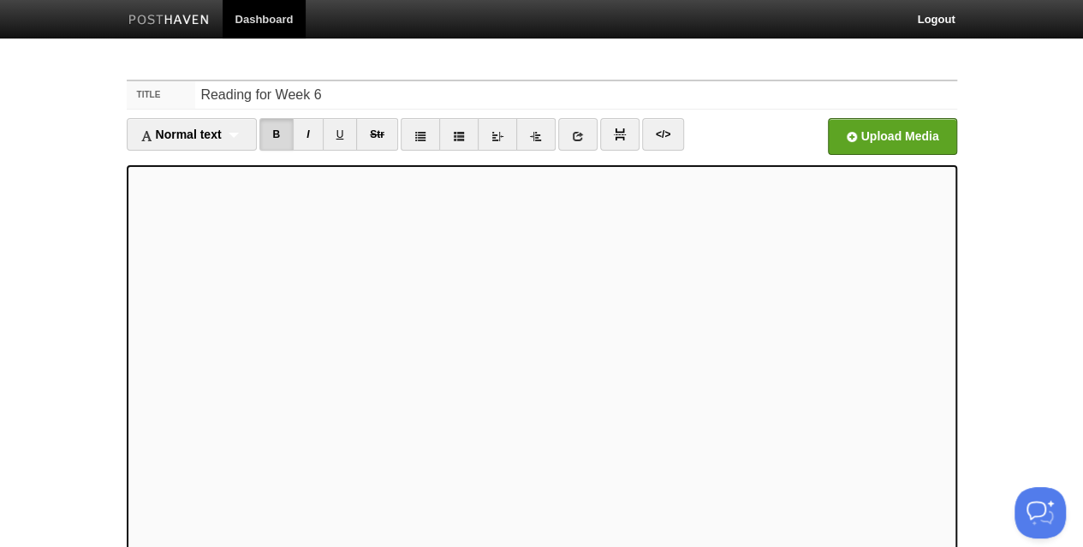
scroll to position [175, 0]
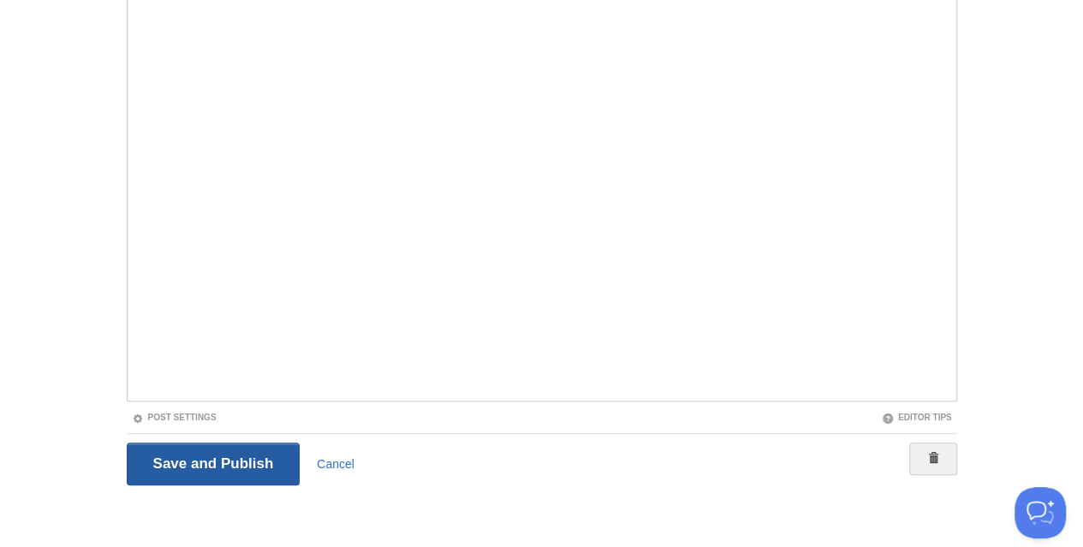
click at [200, 468] on input "Save and Publish" at bounding box center [214, 464] width 174 height 43
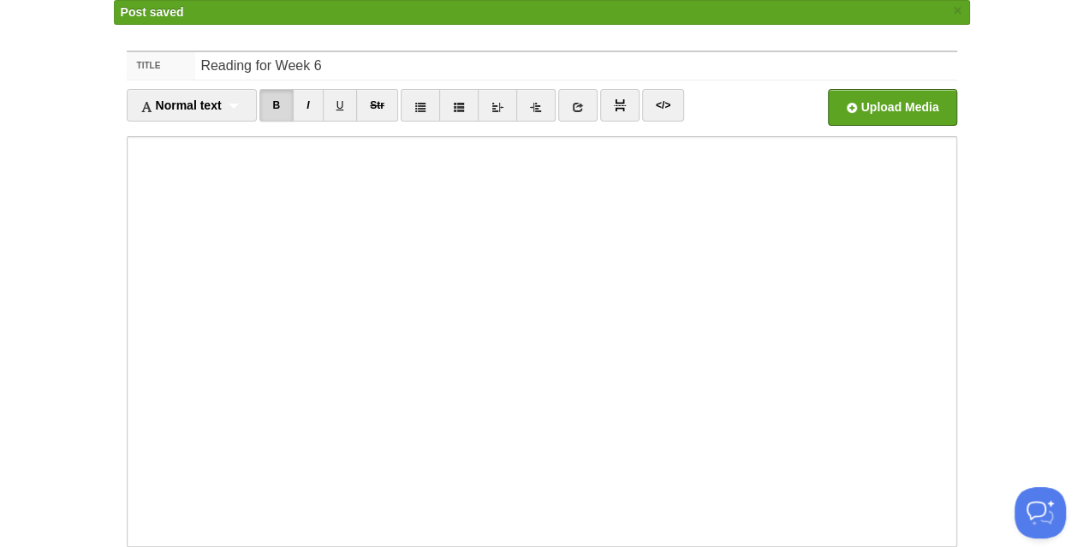
scroll to position [10, 0]
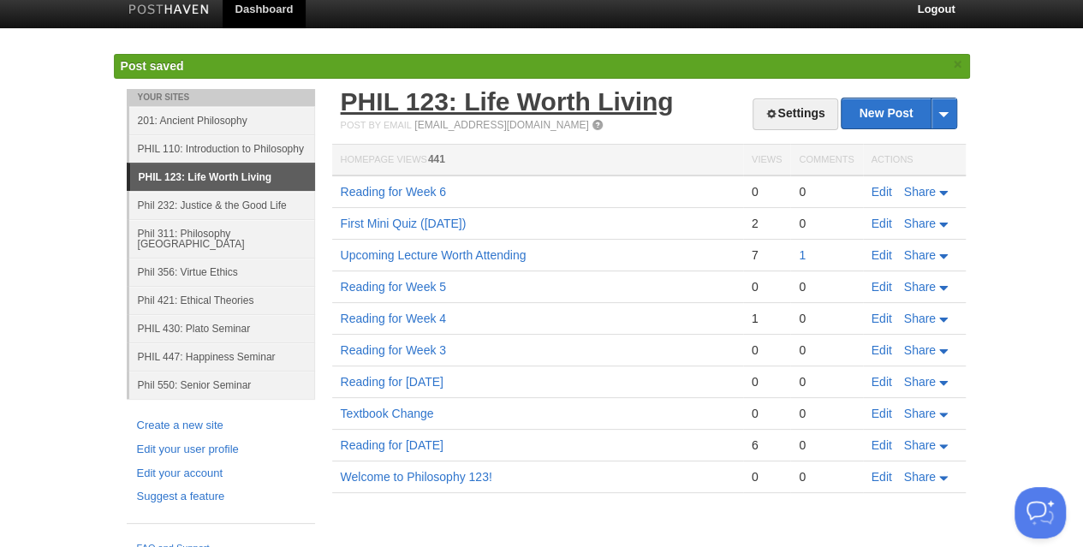
click at [476, 98] on link "PHIL 123: Life Worth Living" at bounding box center [507, 101] width 333 height 28
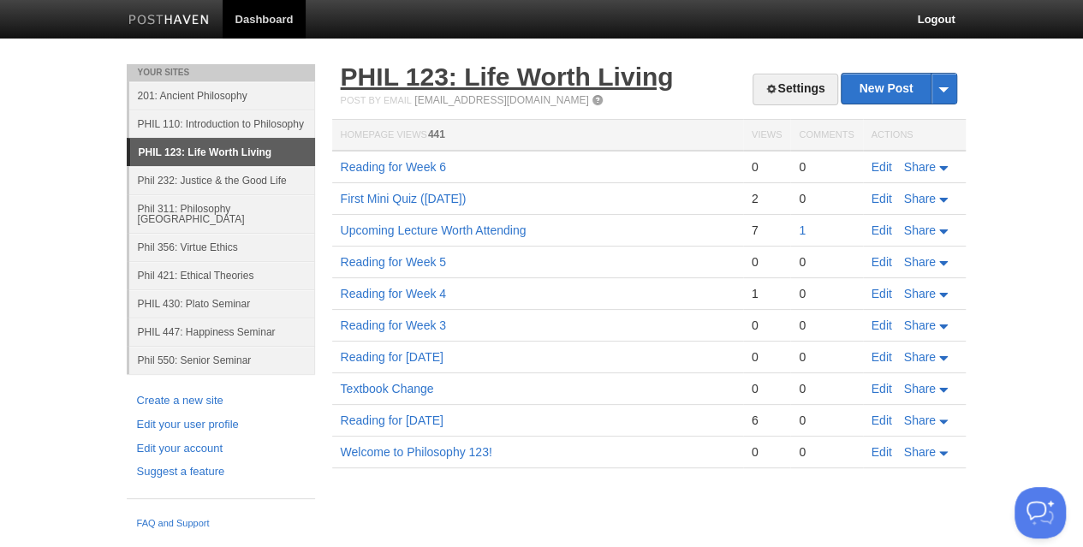
scroll to position [0, 0]
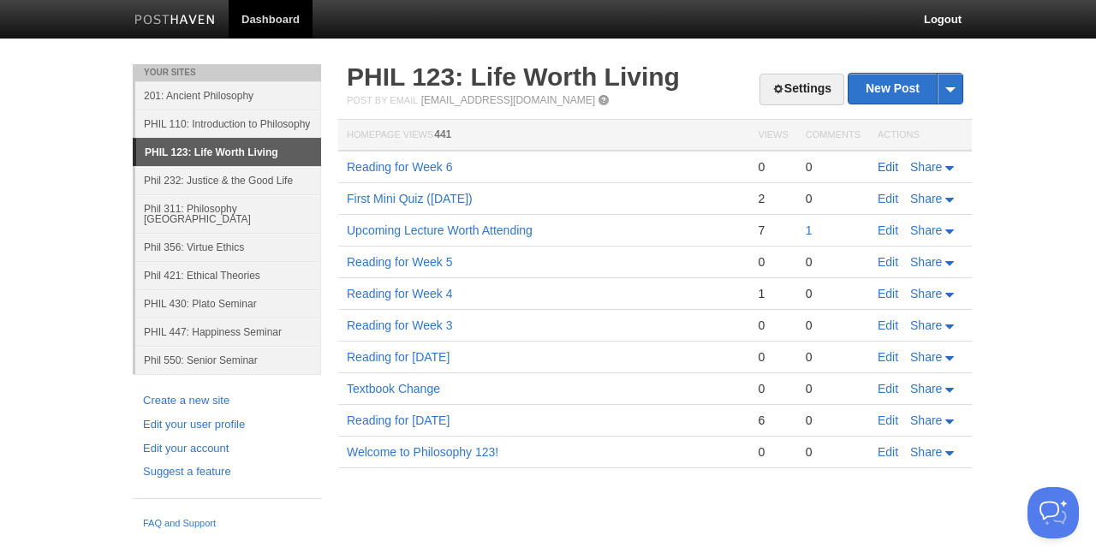
click at [894, 165] on link "Edit" at bounding box center [888, 167] width 21 height 14
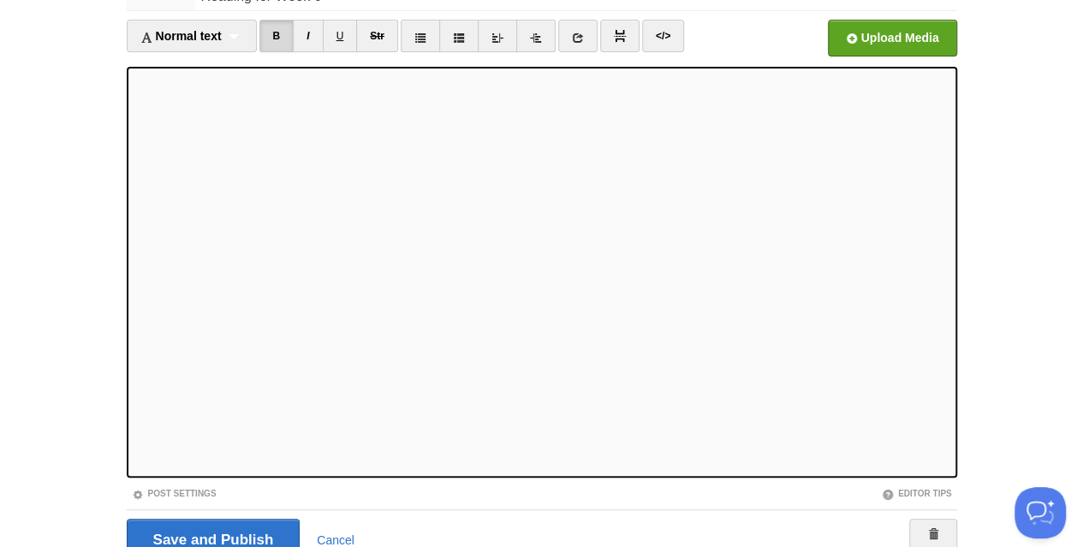
scroll to position [175, 0]
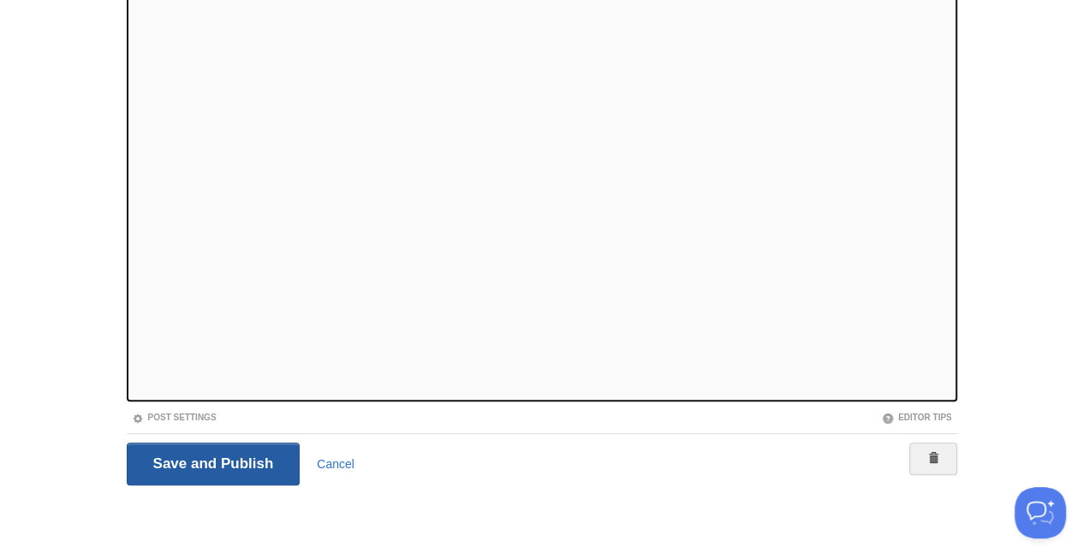
click at [259, 461] on input "Save and Publish" at bounding box center [214, 464] width 174 height 43
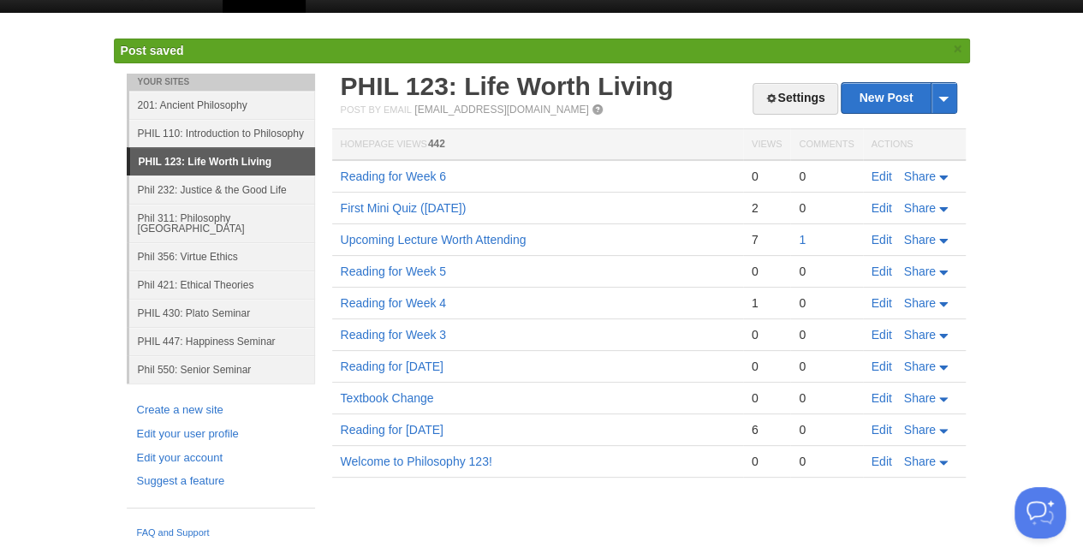
scroll to position [10, 0]
